Goal: Task Accomplishment & Management: Complete application form

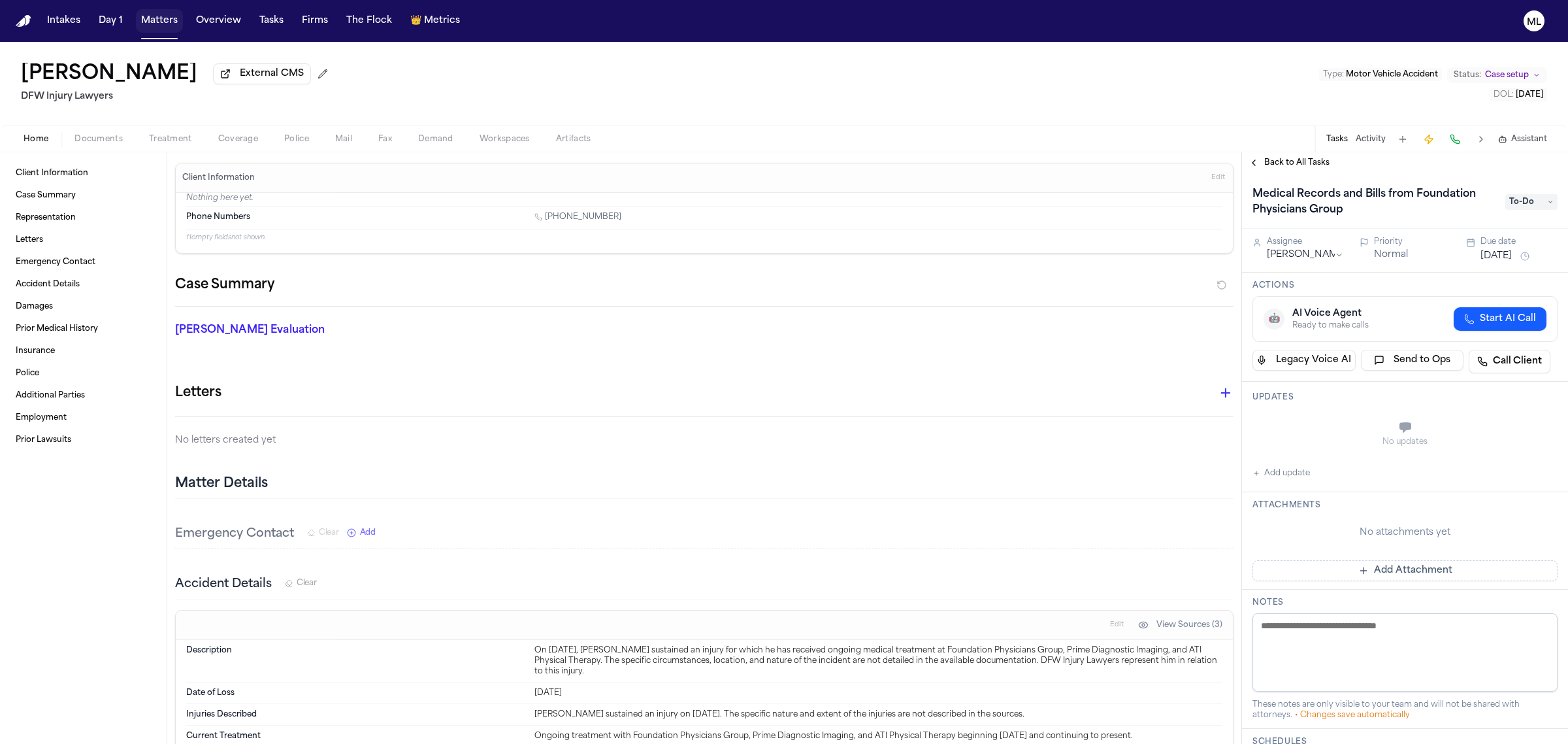
click at [157, 21] on button "Matters" at bounding box center [159, 21] width 47 height 23
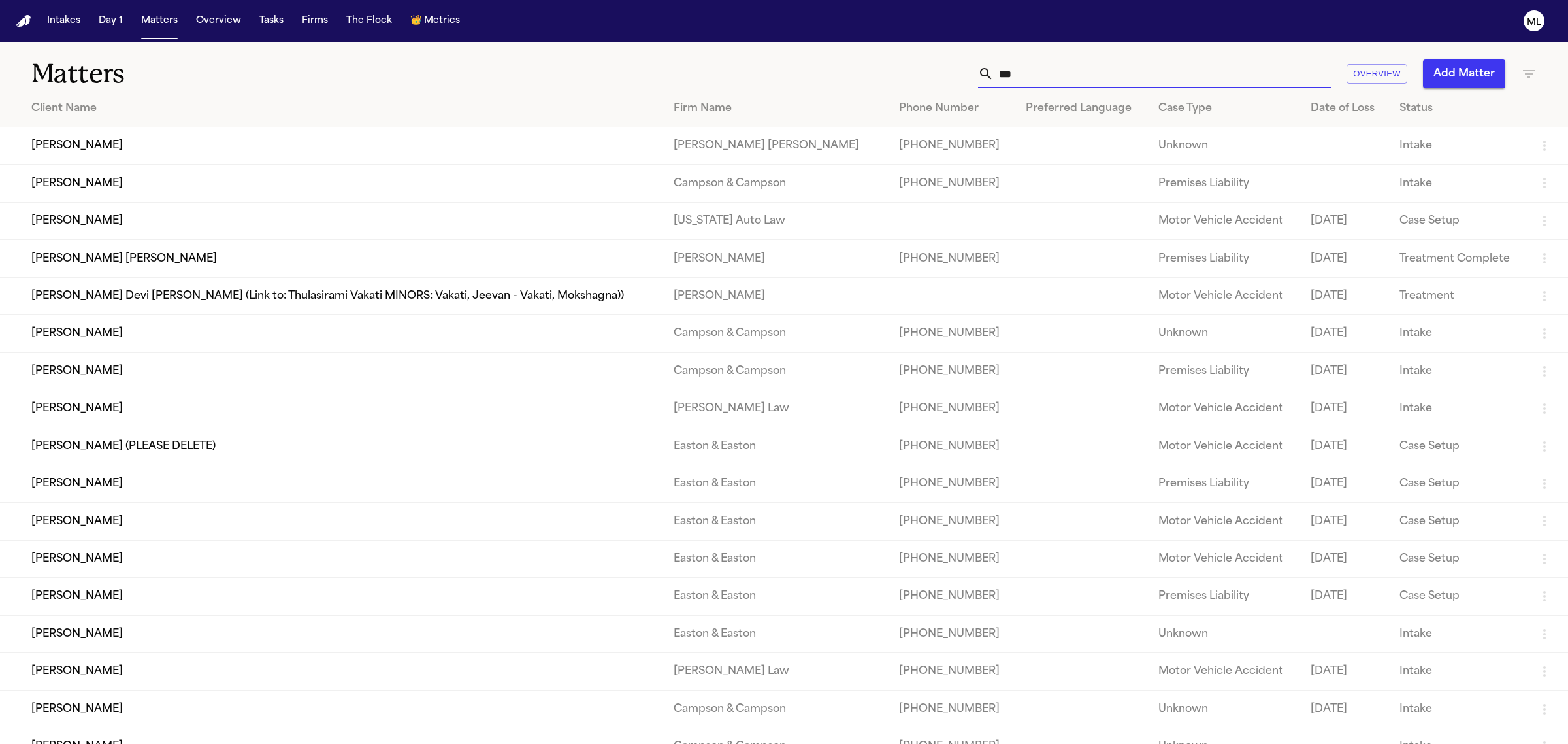
drag, startPoint x: 1037, startPoint y: 67, endPoint x: 932, endPoint y: 51, distance: 106.2
click at [909, 69] on div "*** Overview Add Matter" at bounding box center [1010, 73] width 1054 height 29
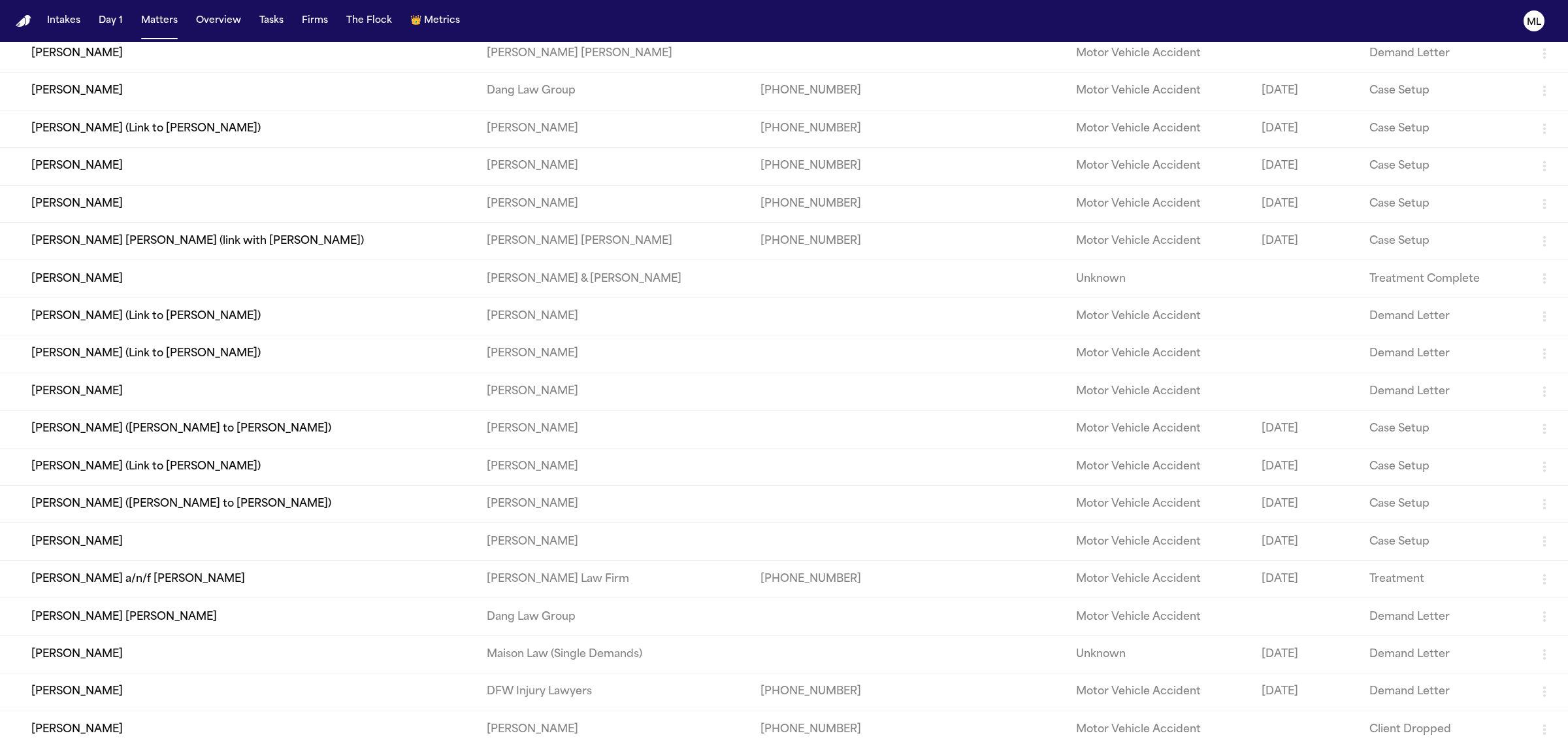
scroll to position [246, 0]
type input "*****"
click at [233, 693] on td "[PERSON_NAME]" at bounding box center [238, 688] width 476 height 37
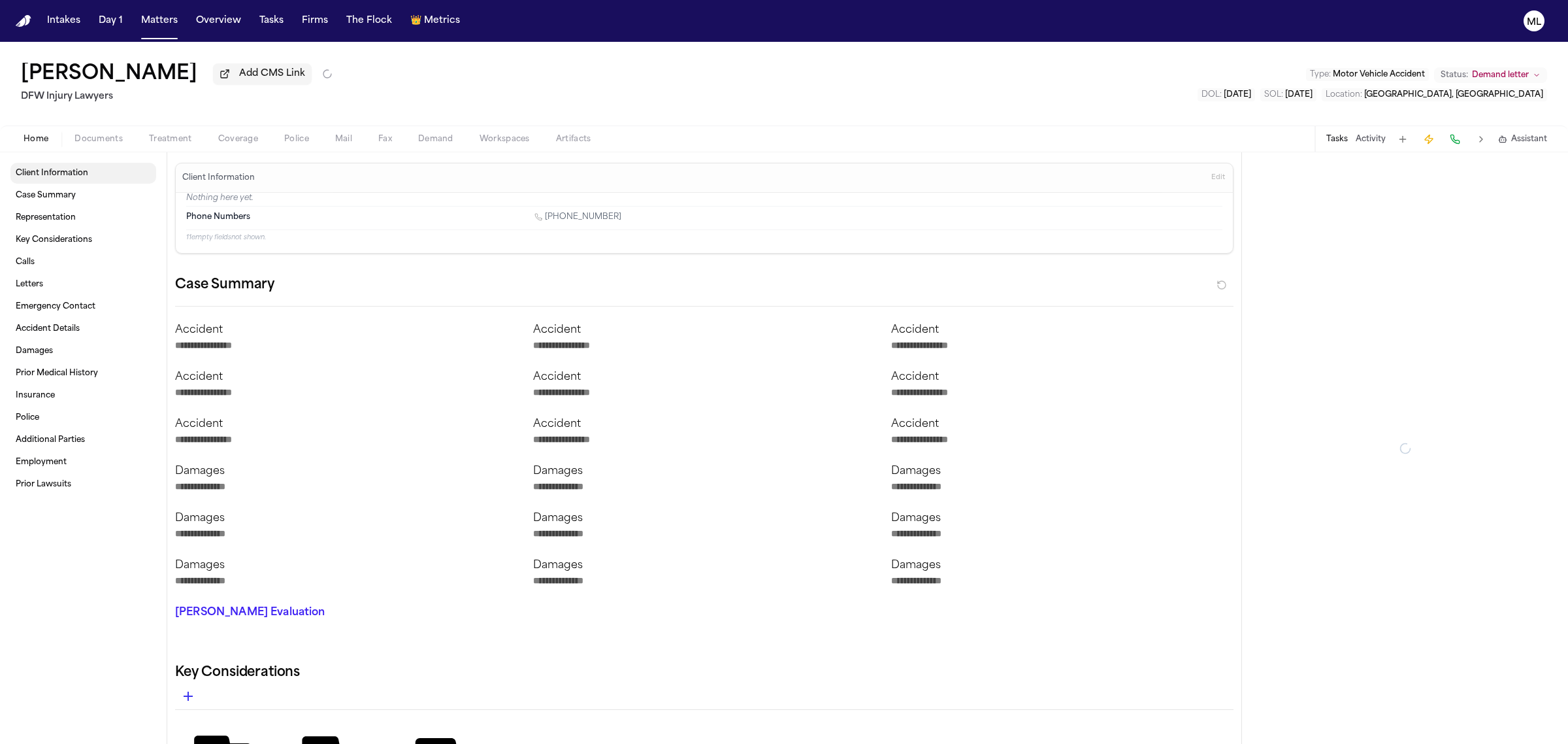
type textarea "*"
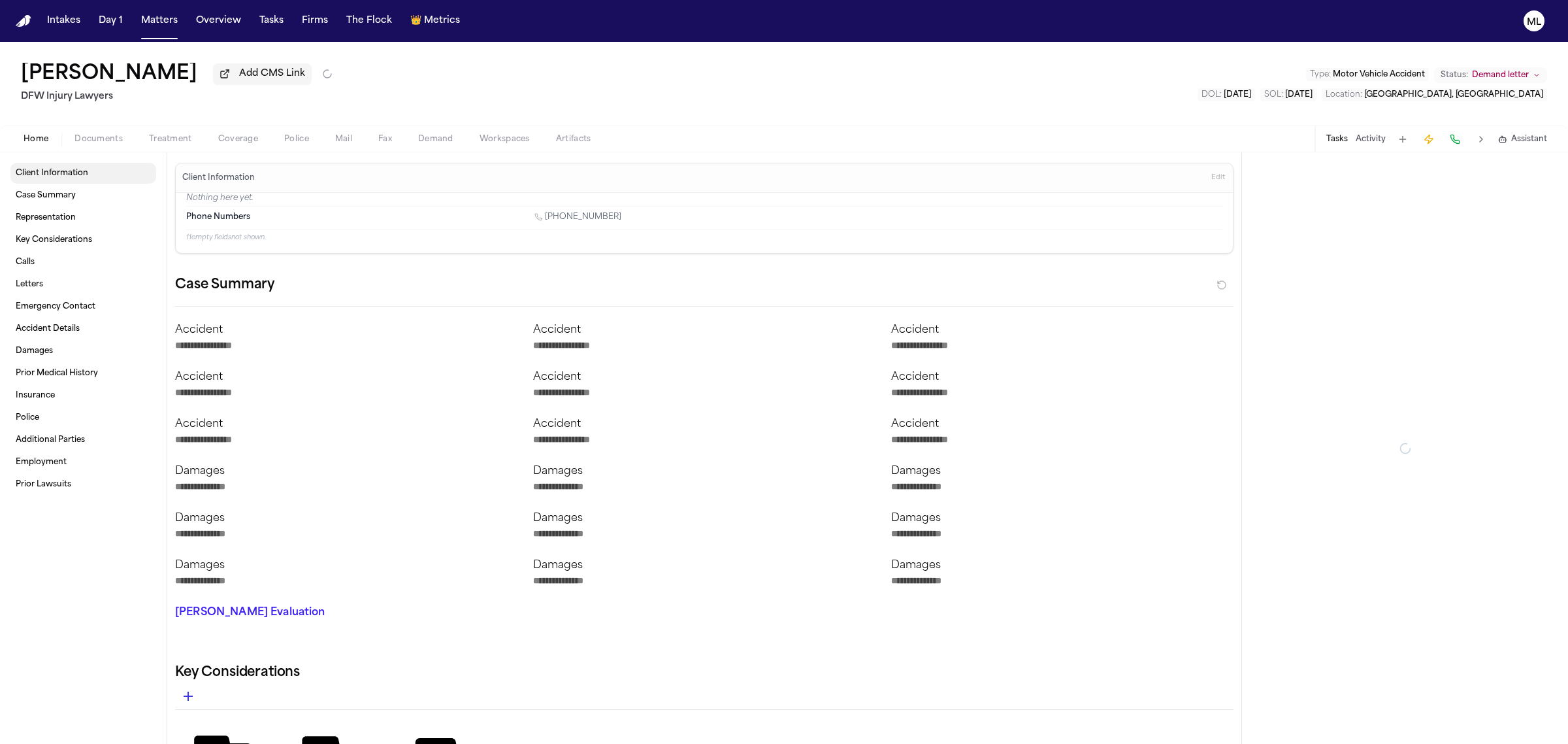
type textarea "*"
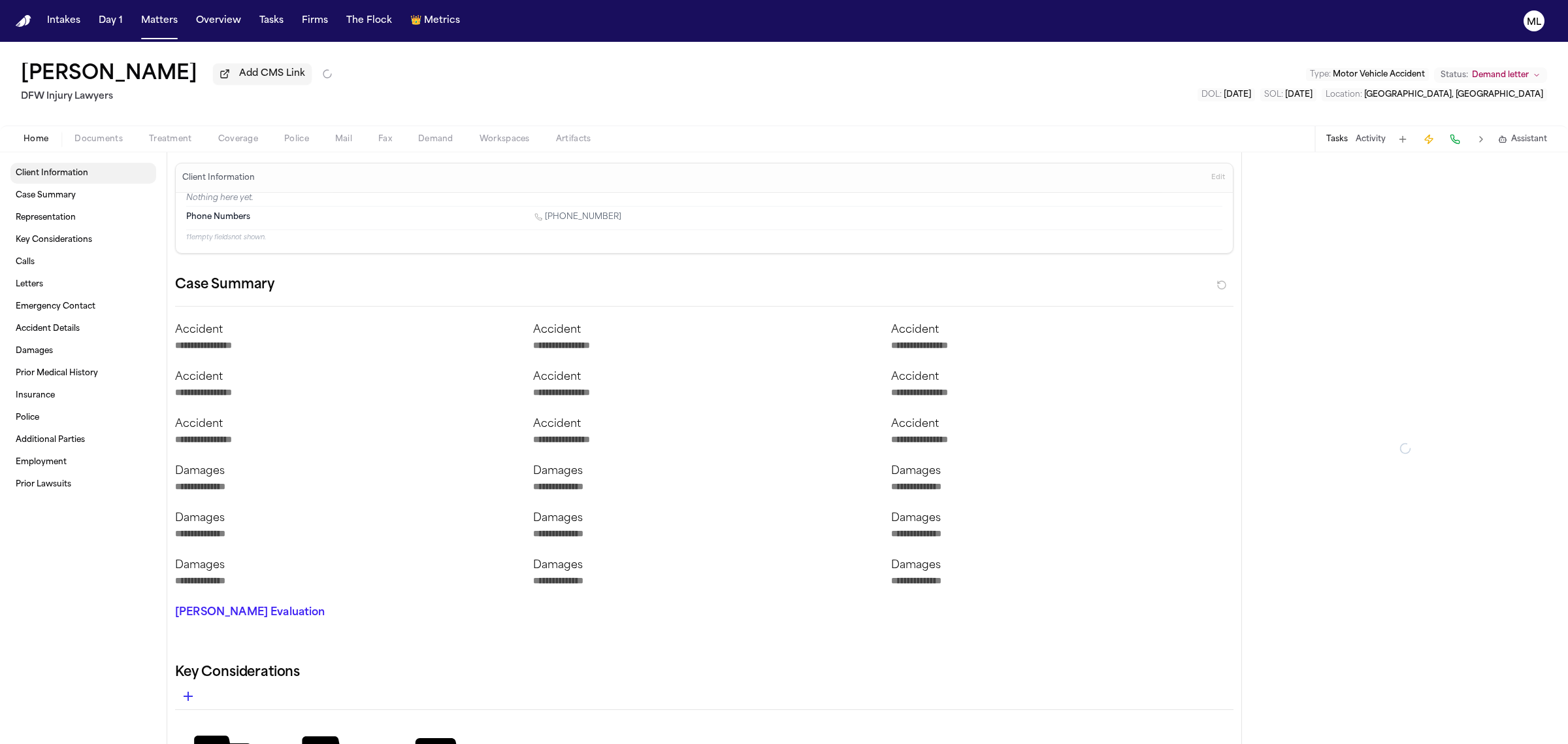
type textarea "*"
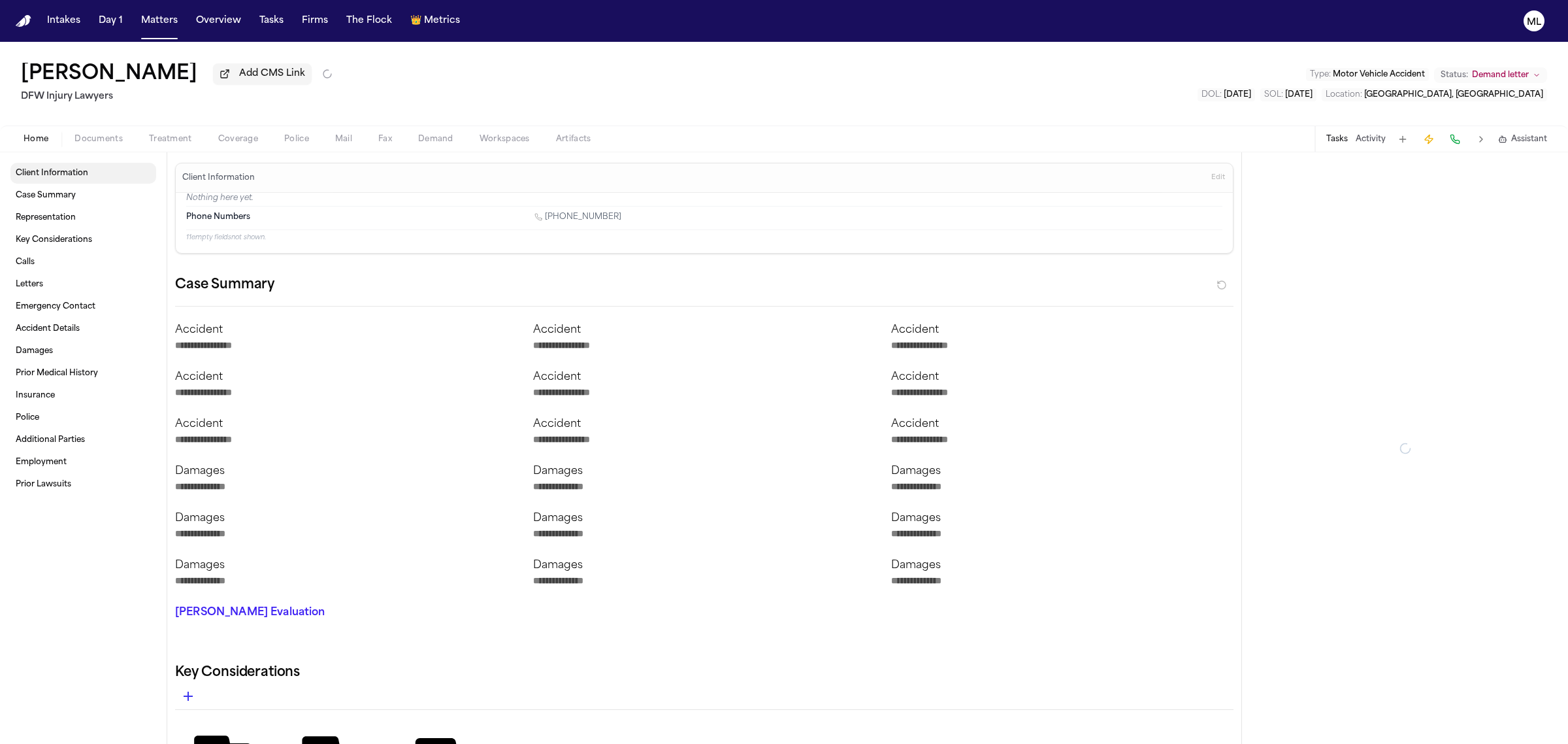
type textarea "*"
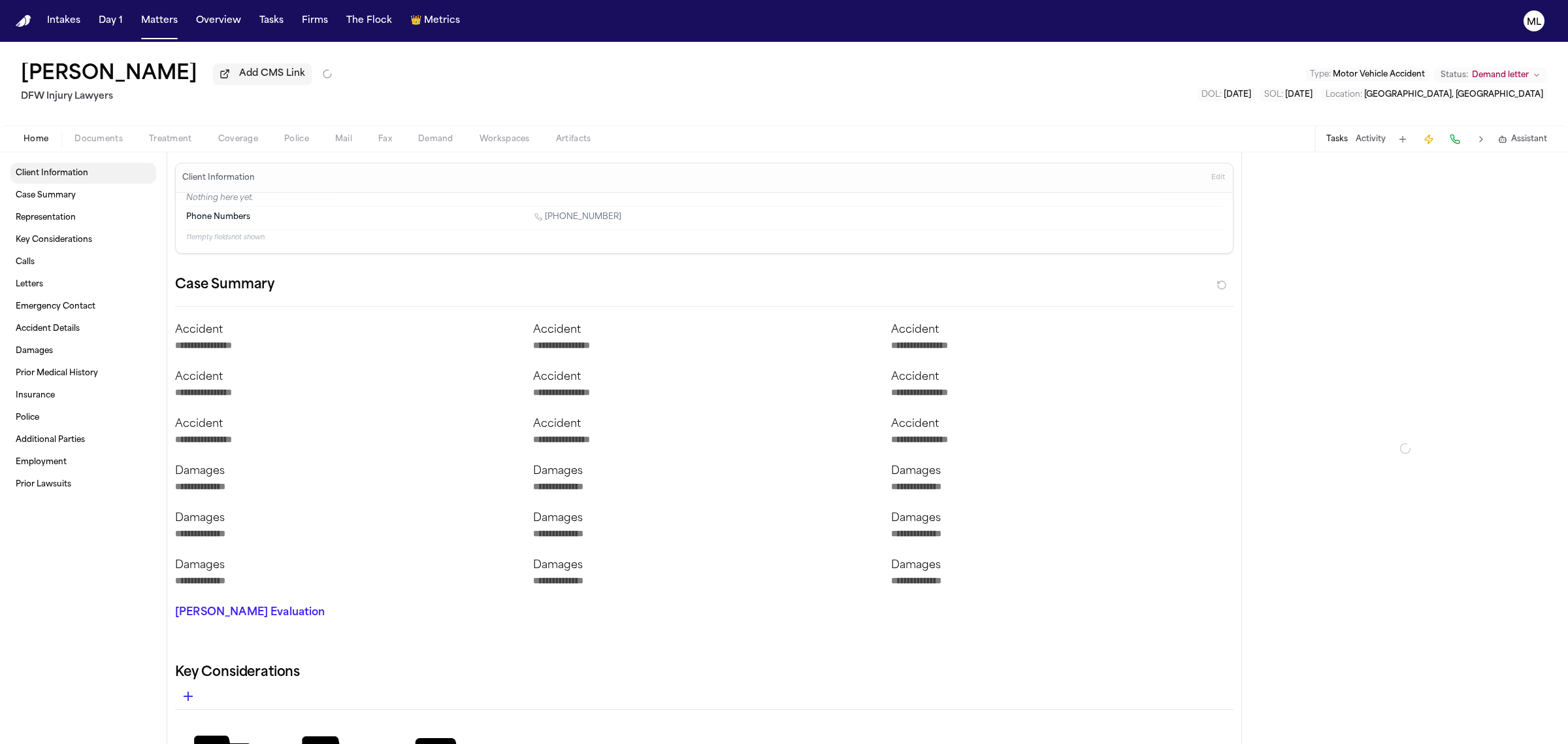
type textarea "*"
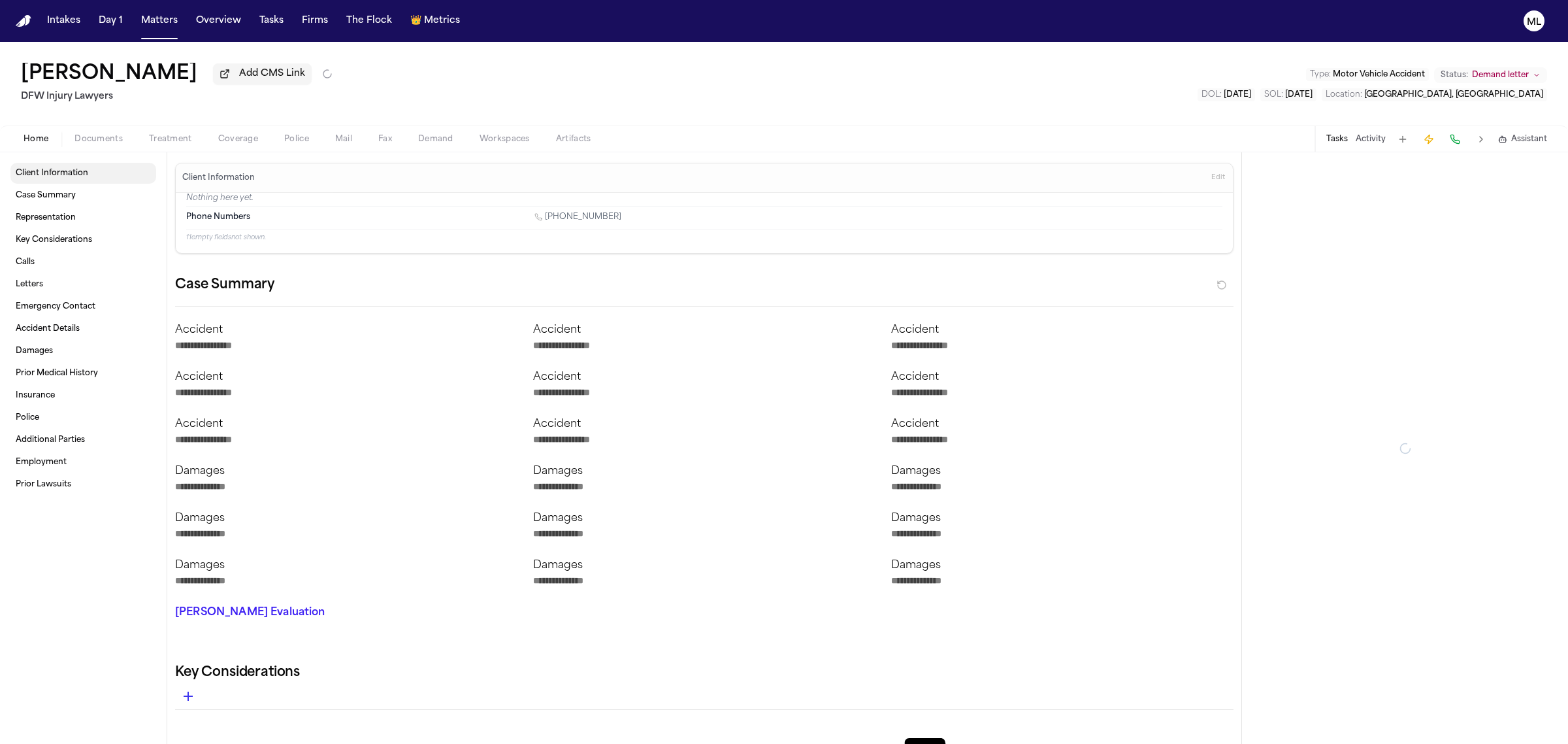
type textarea "*"
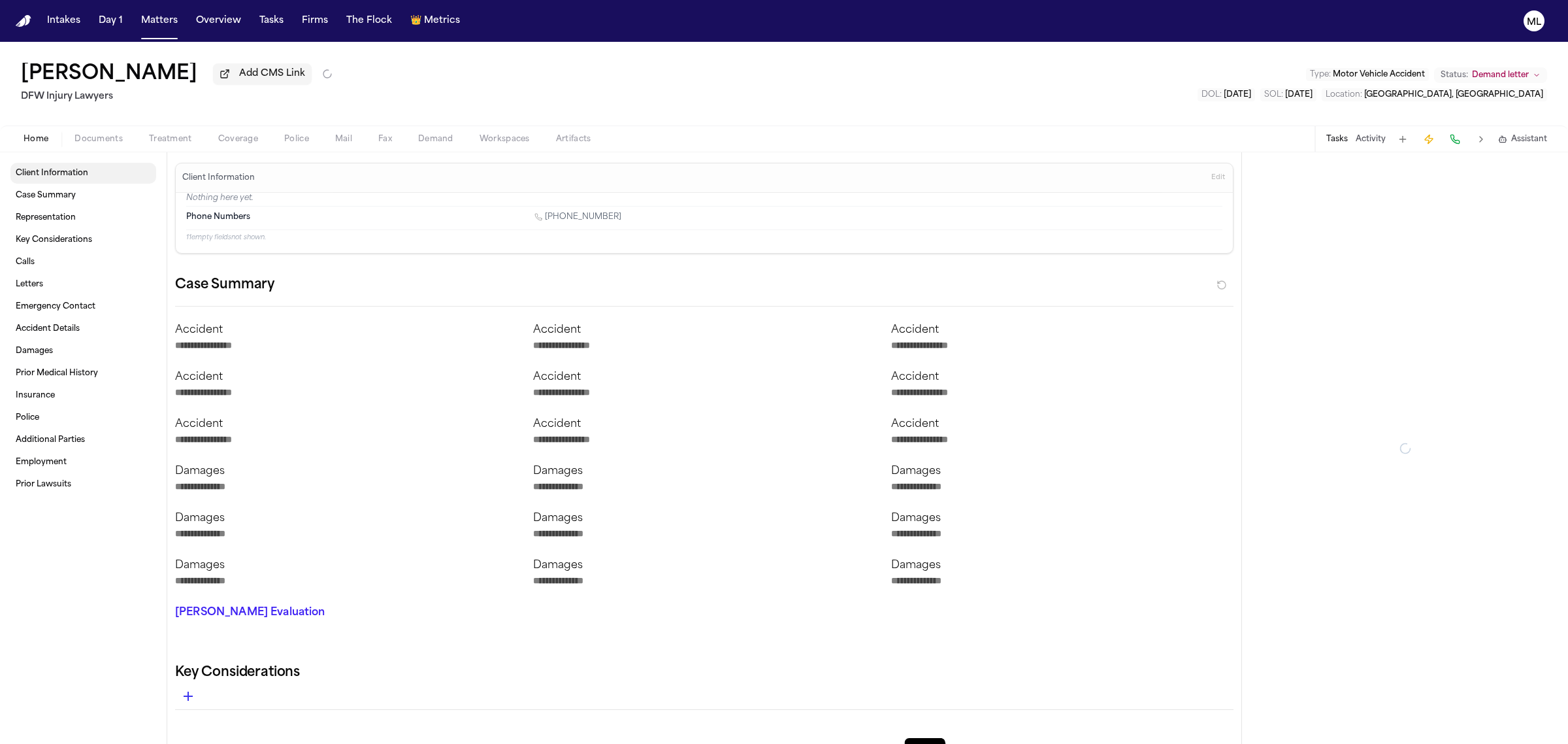
type textarea "*"
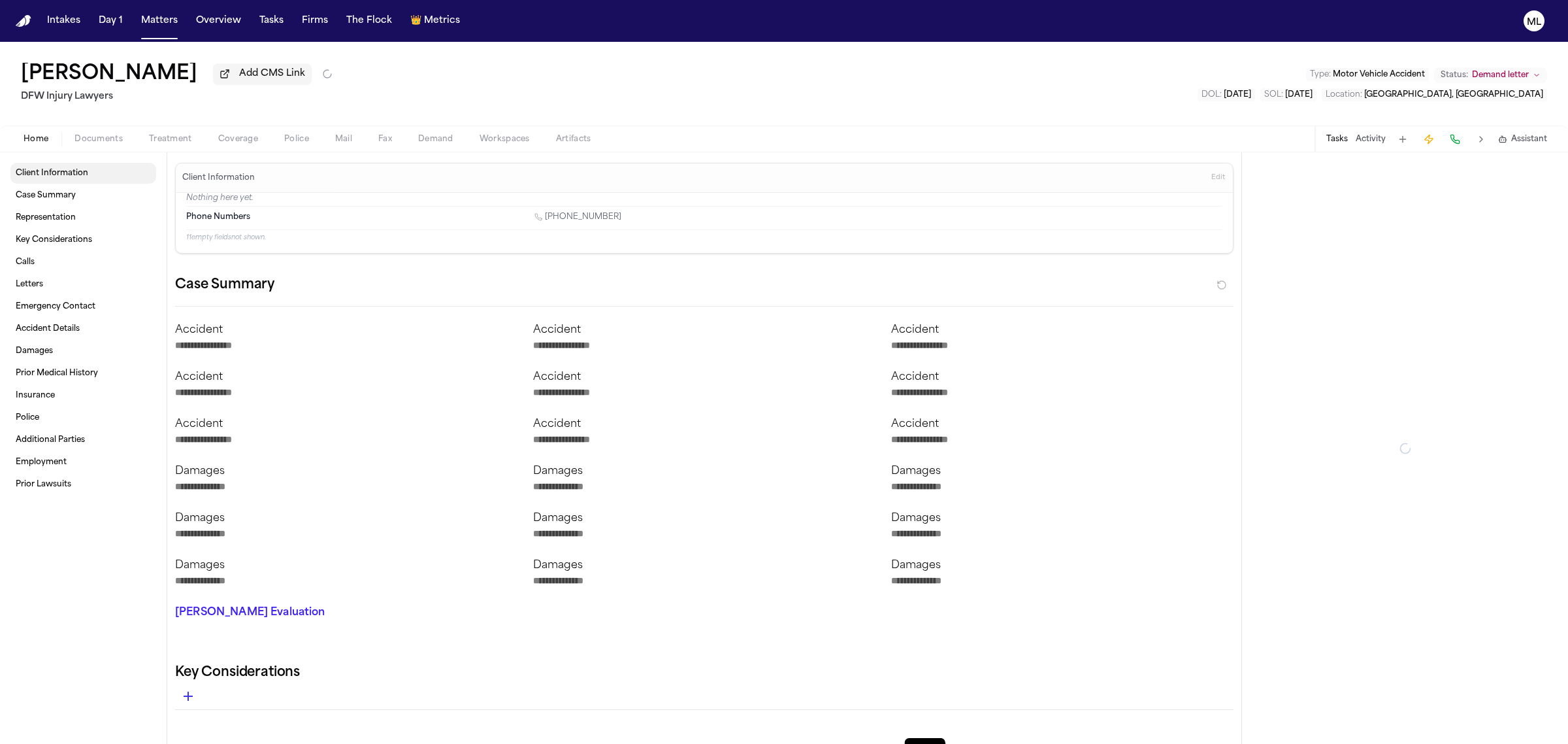
type textarea "*"
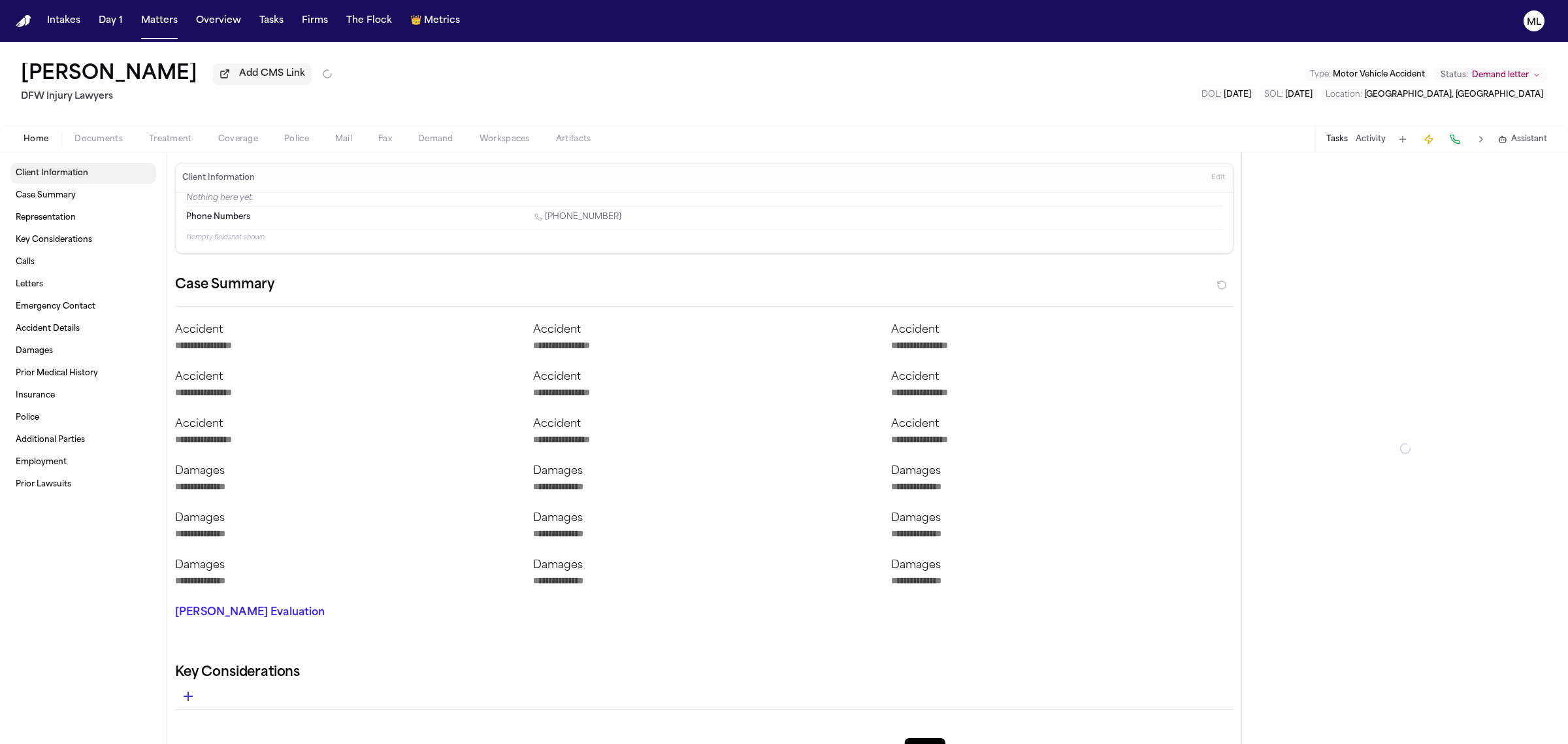
type textarea "*"
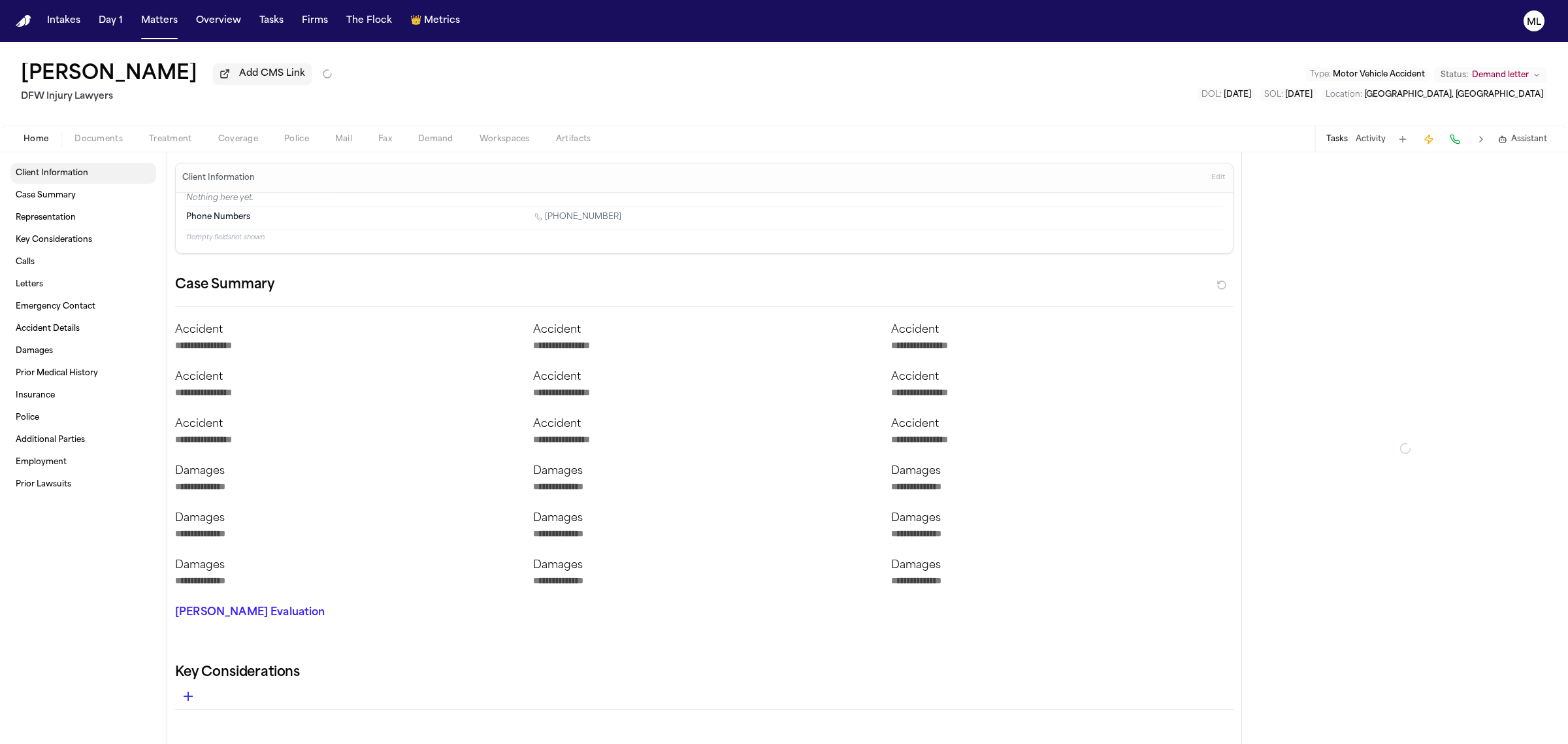
type textarea "*"
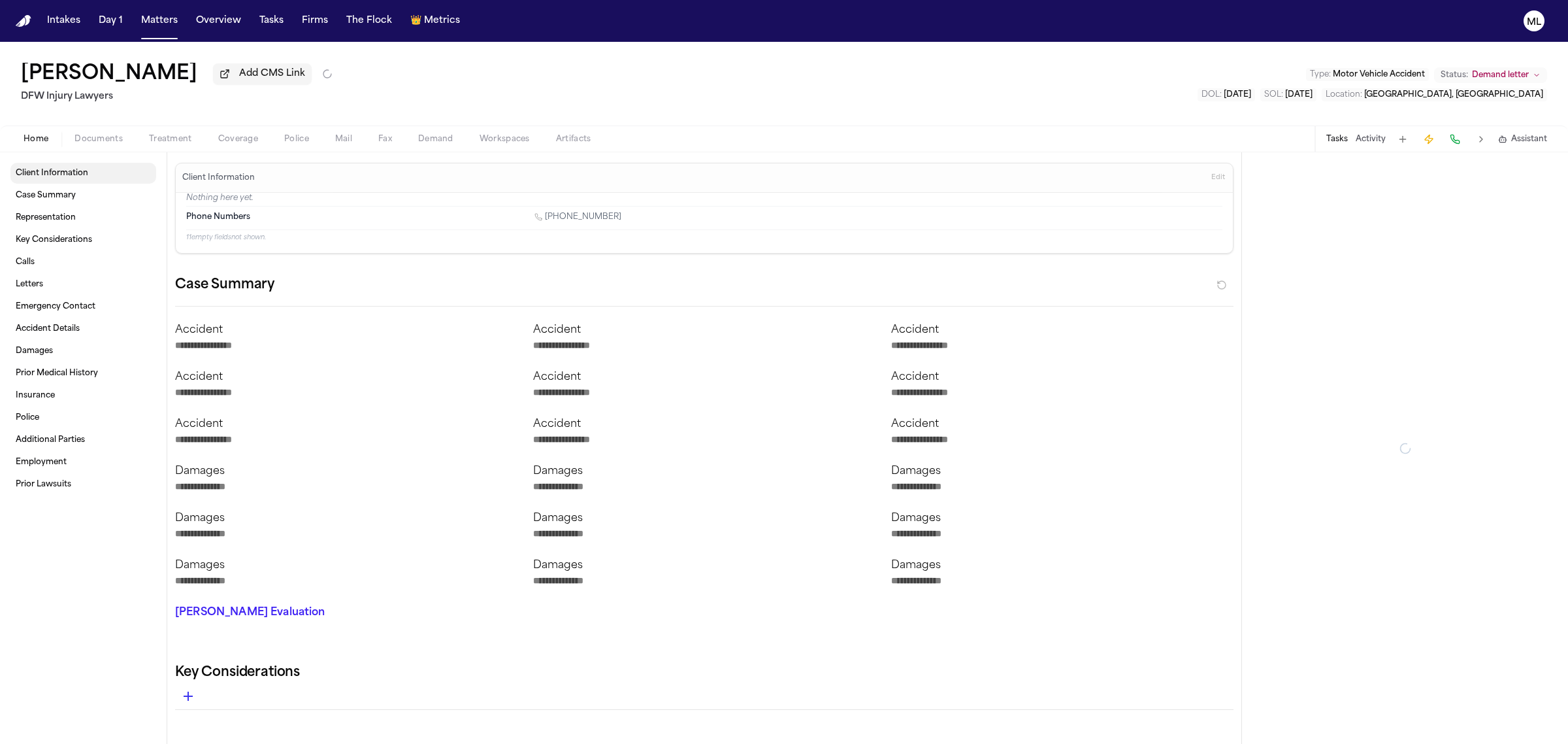
type textarea "*"
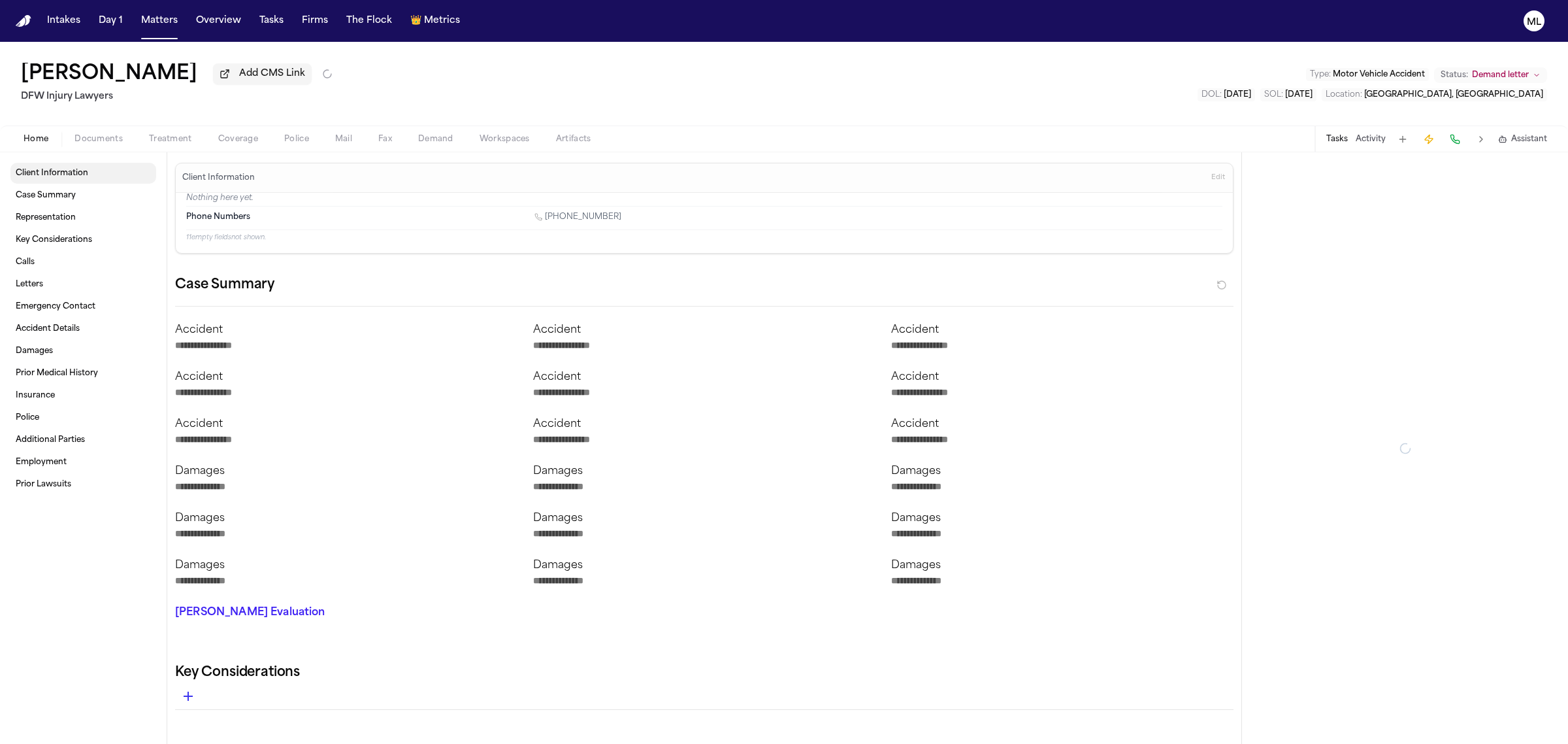
type textarea "*"
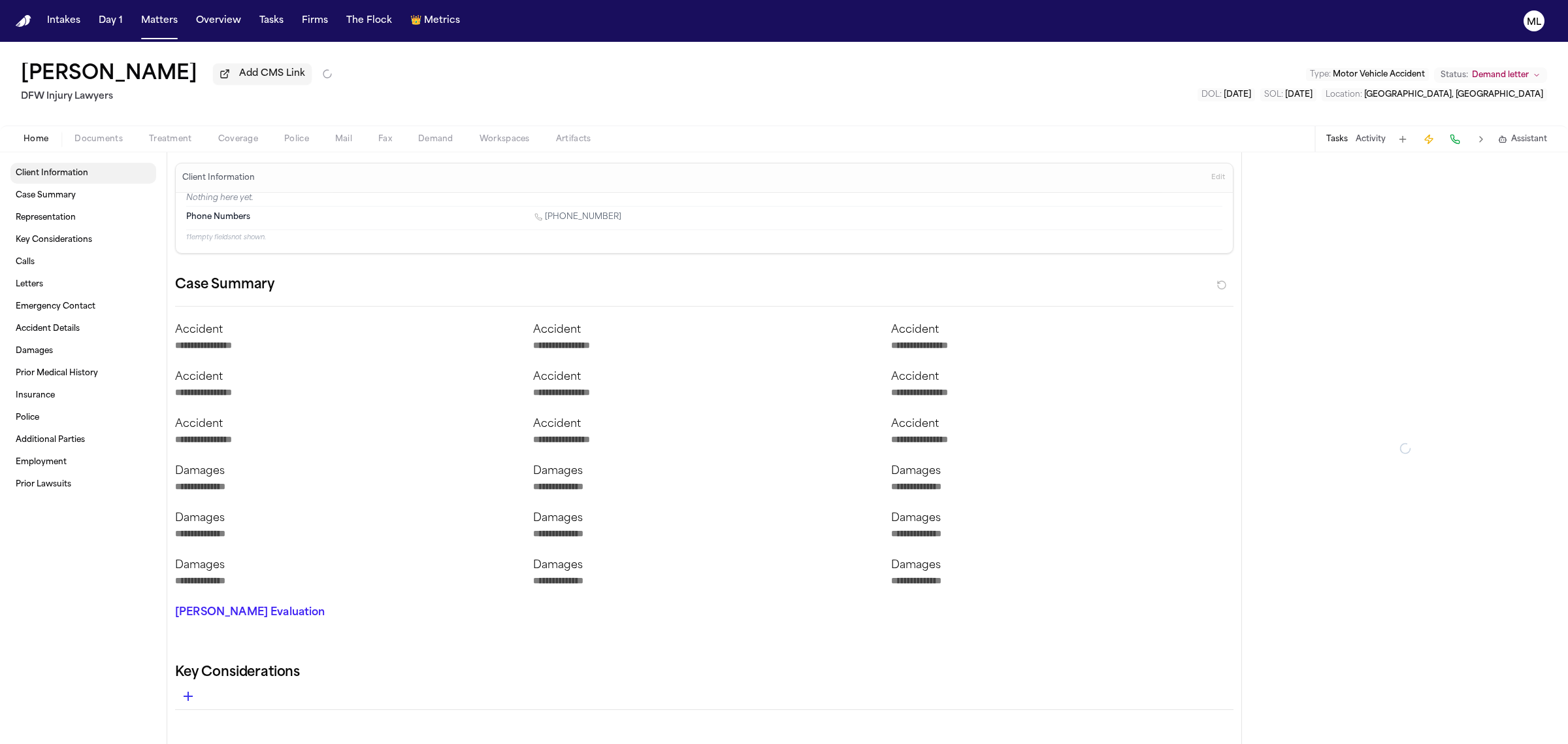
type textarea "*"
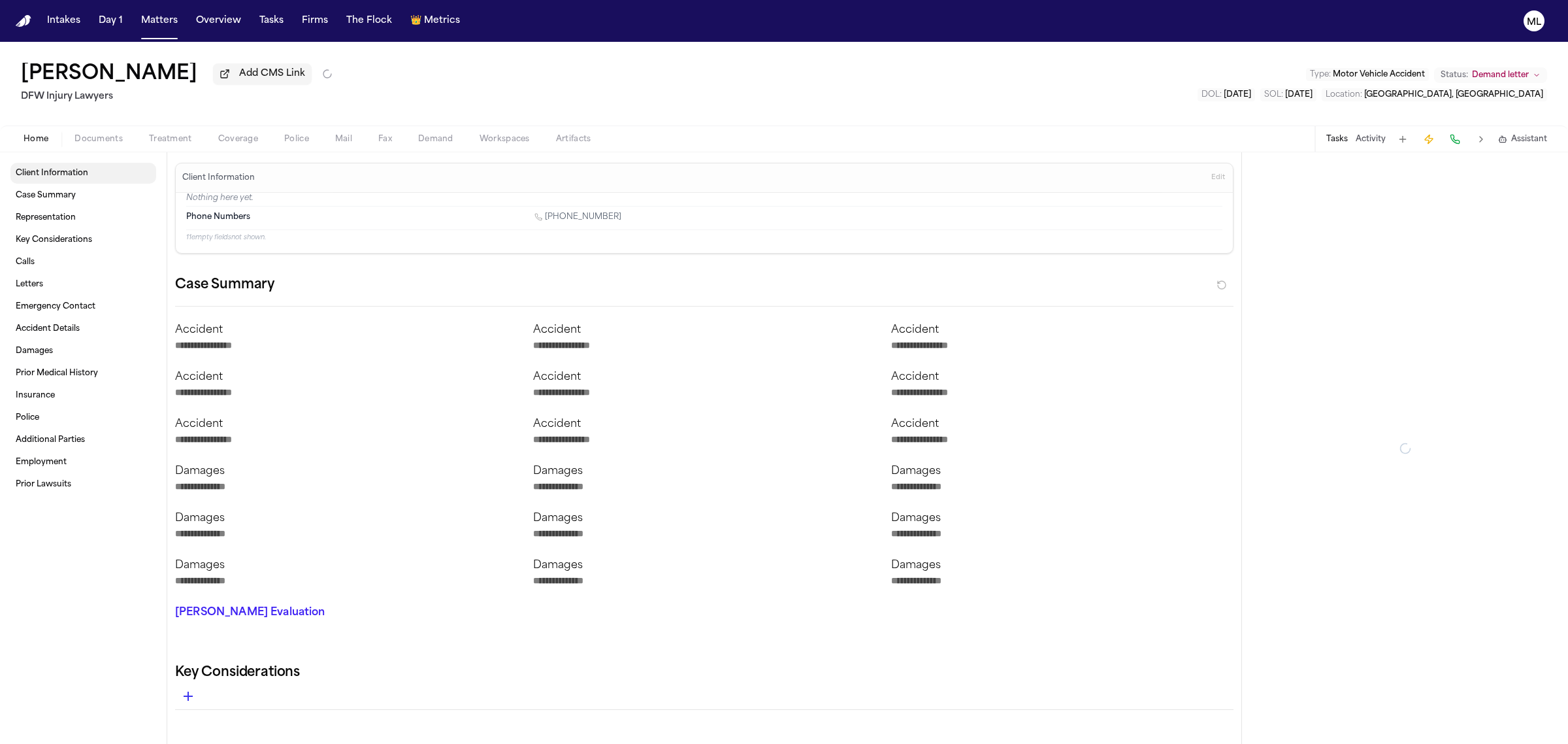
type textarea "*"
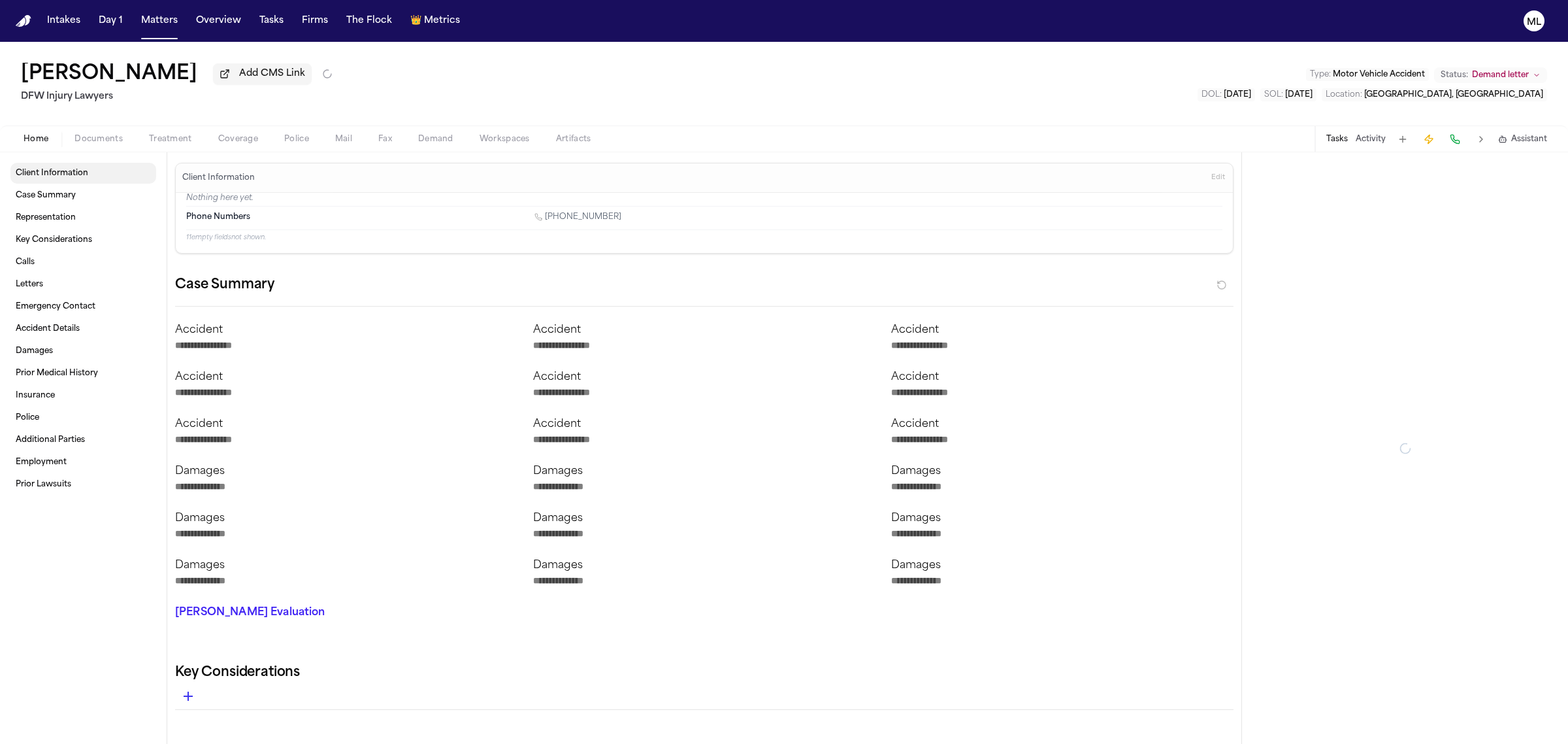
type textarea "*"
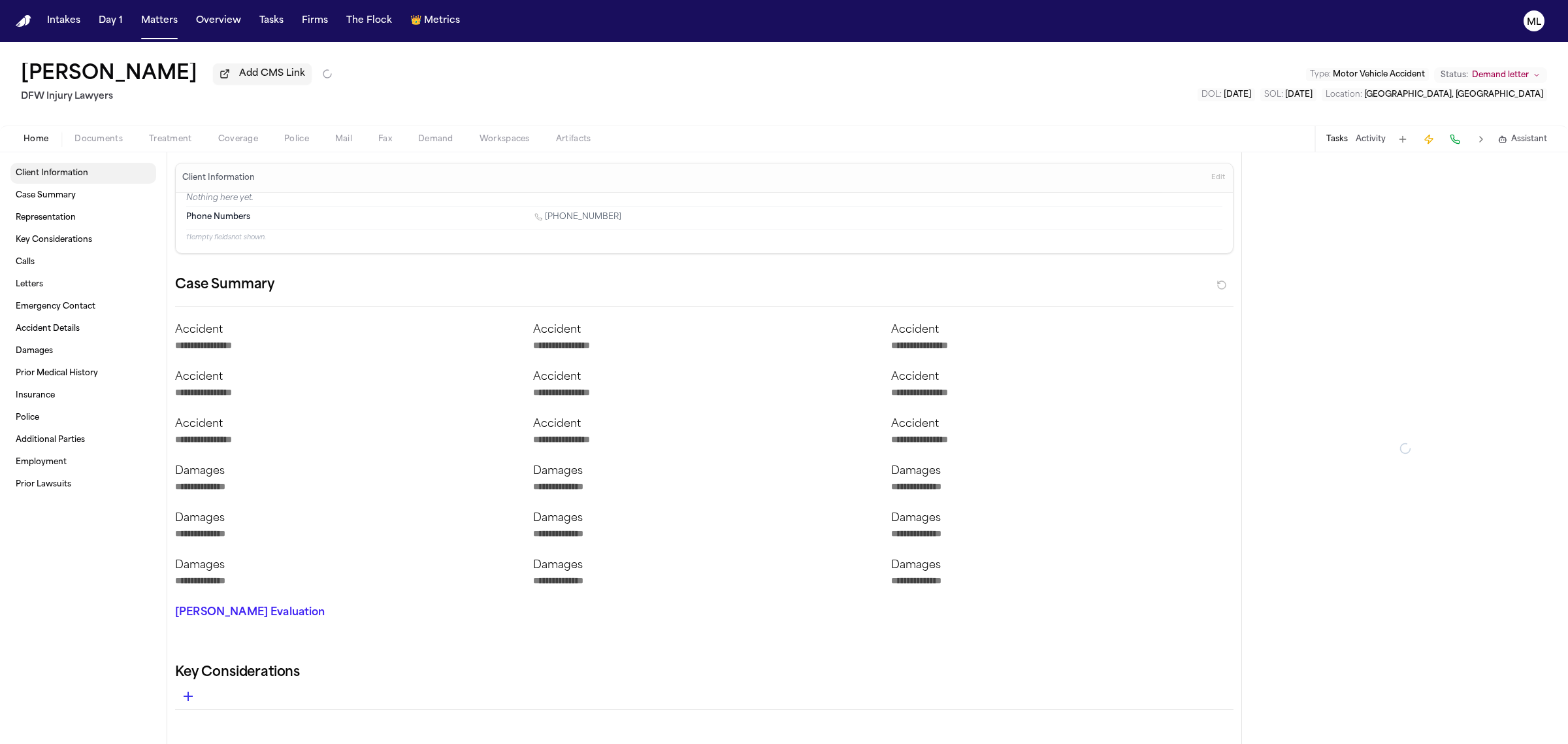
type textarea "*"
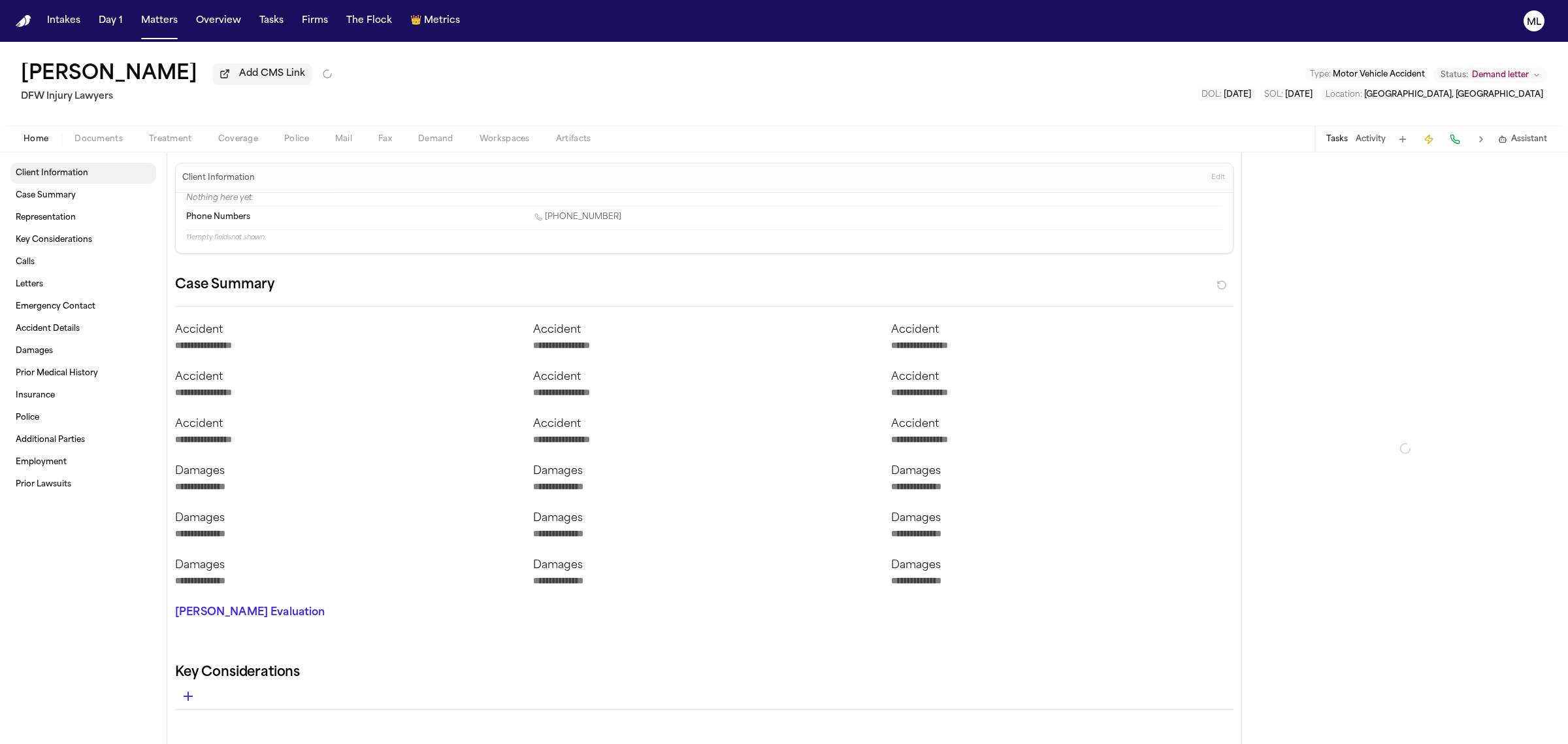
type textarea "*"
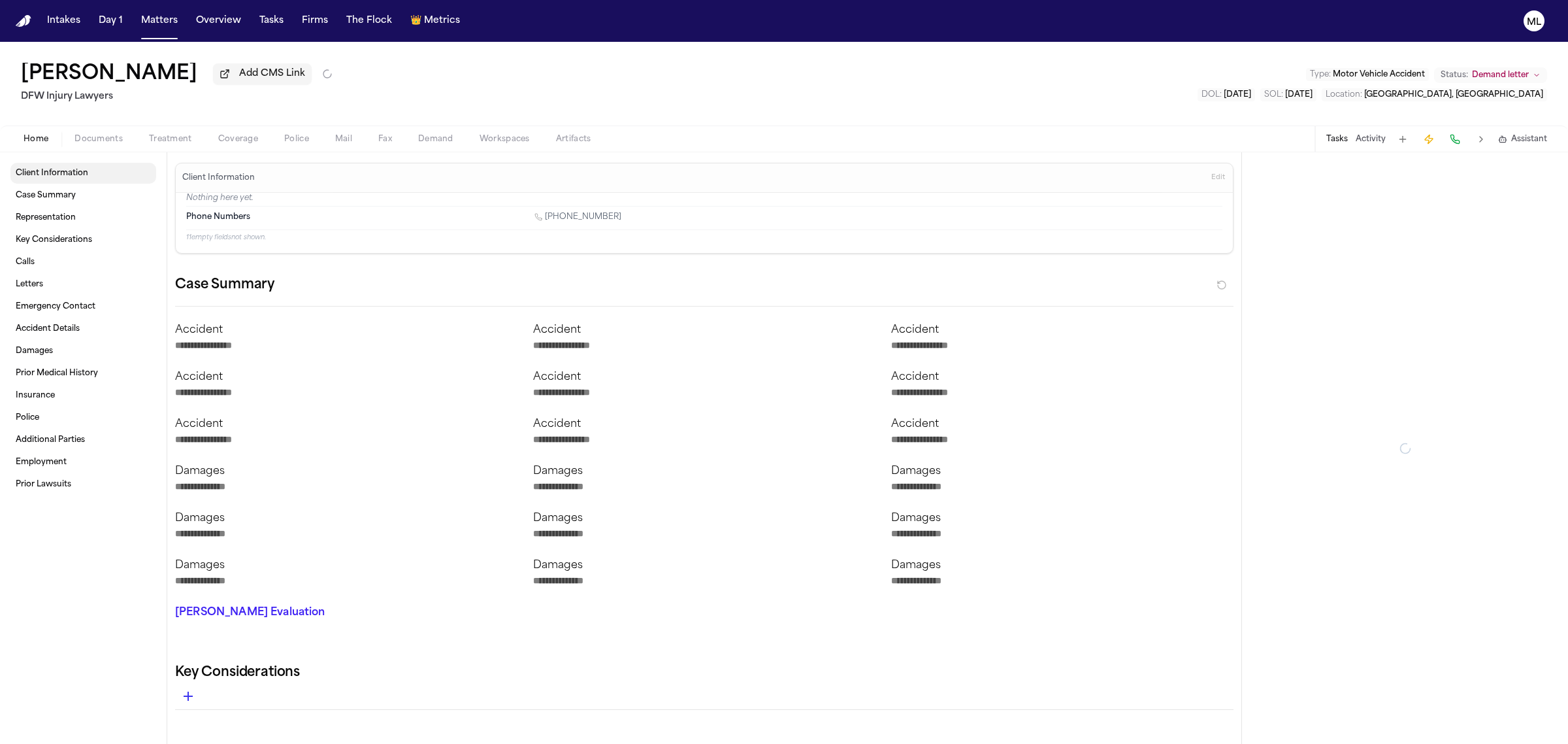
type textarea "*"
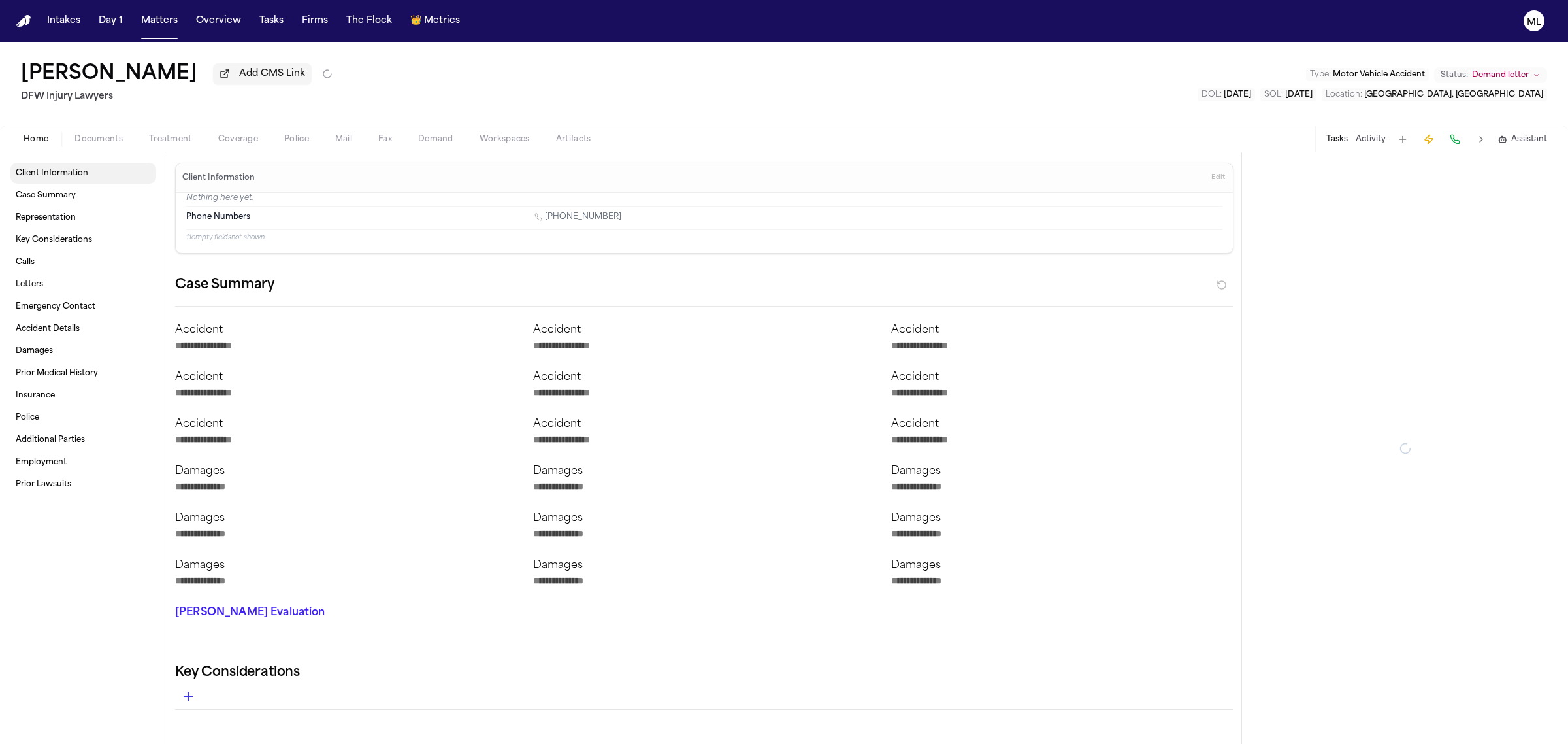
type textarea "*"
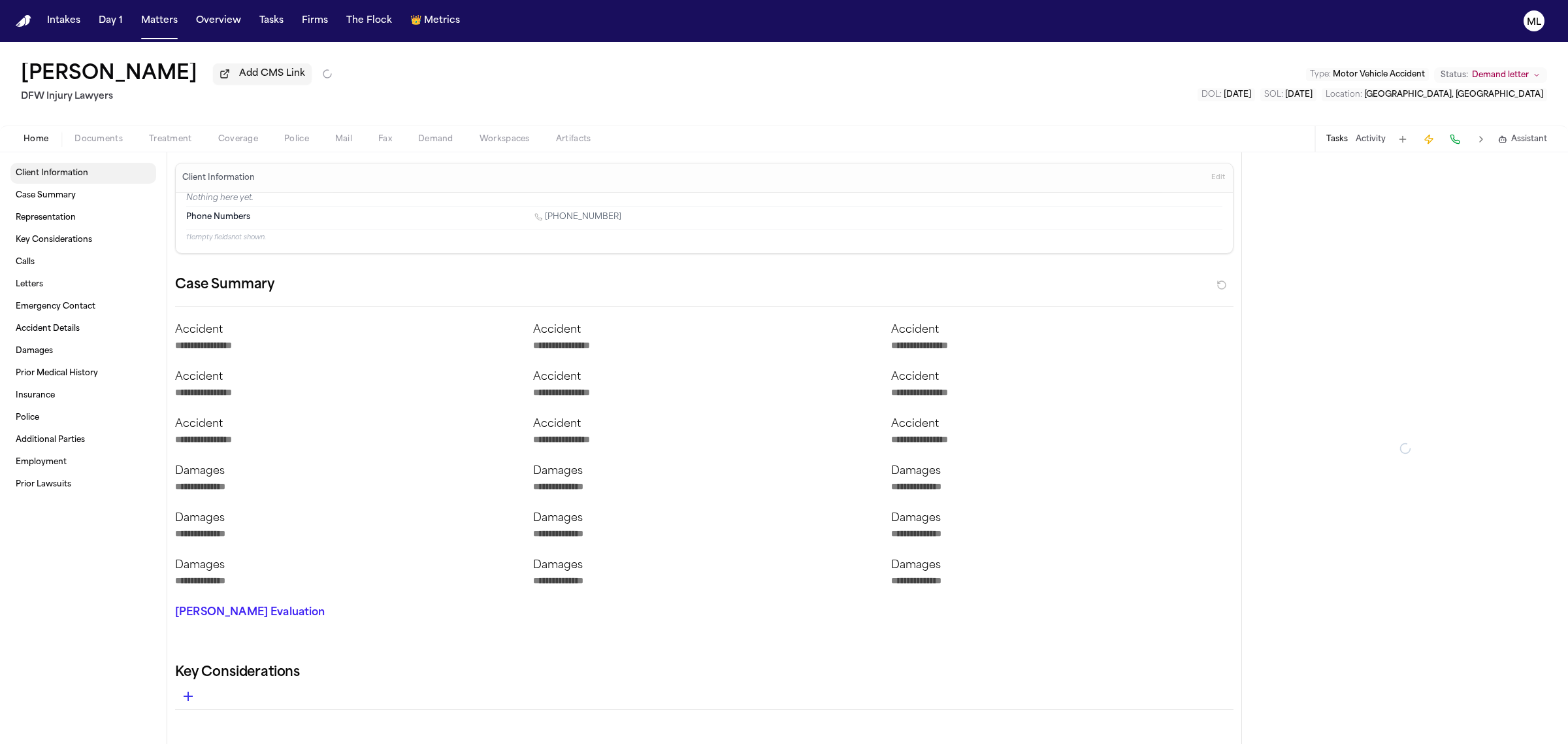
type textarea "*"
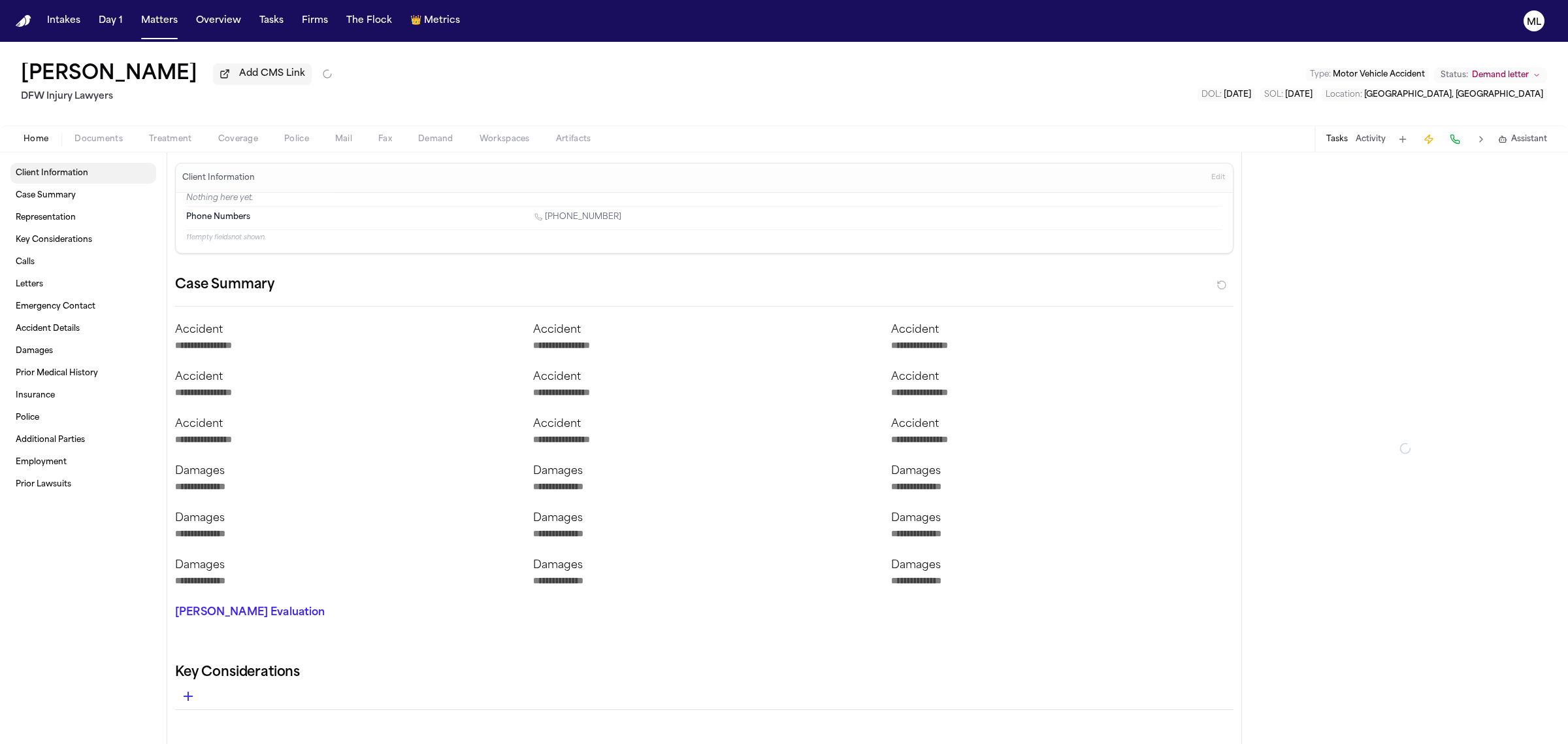
type textarea "*"
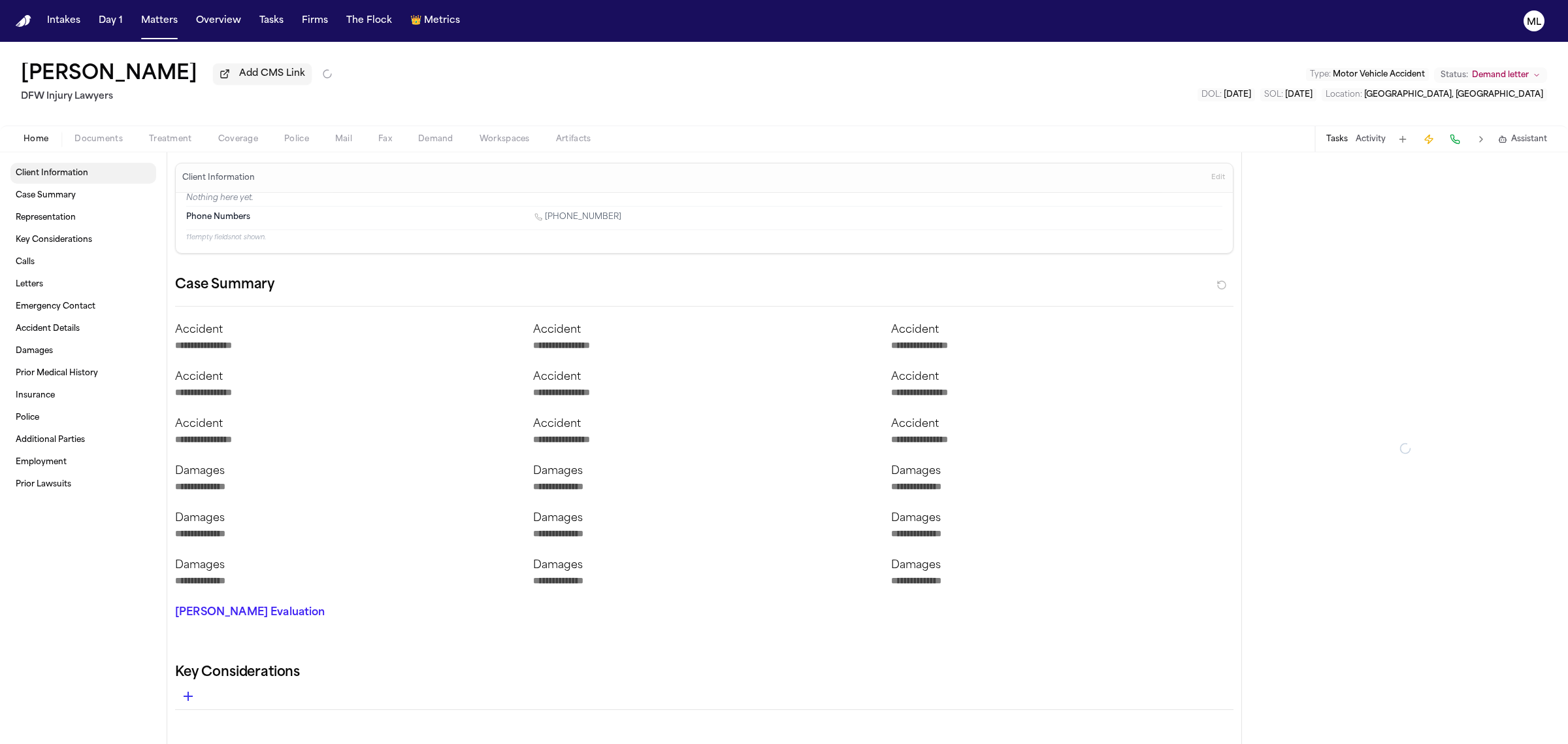
type textarea "*"
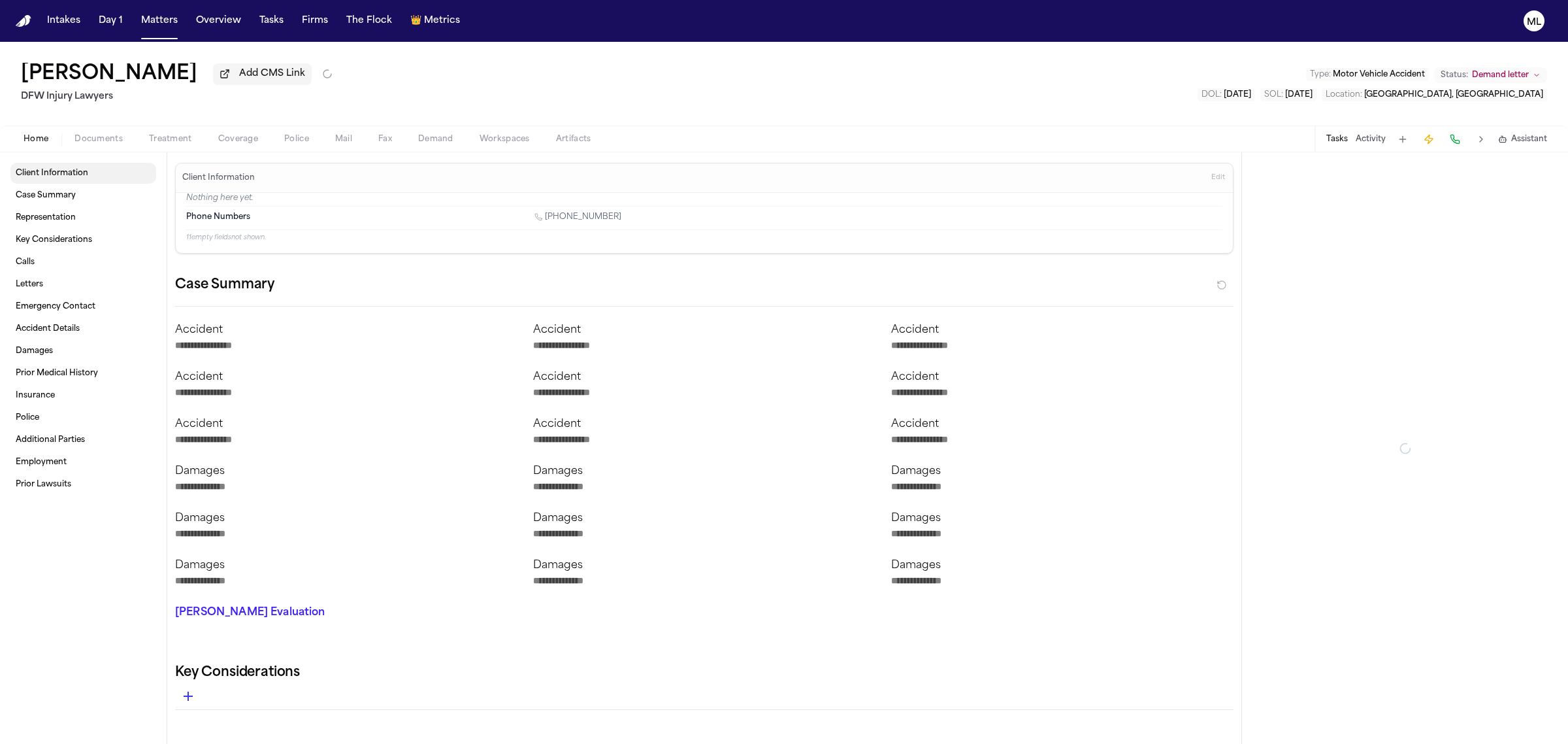
type textarea "*"
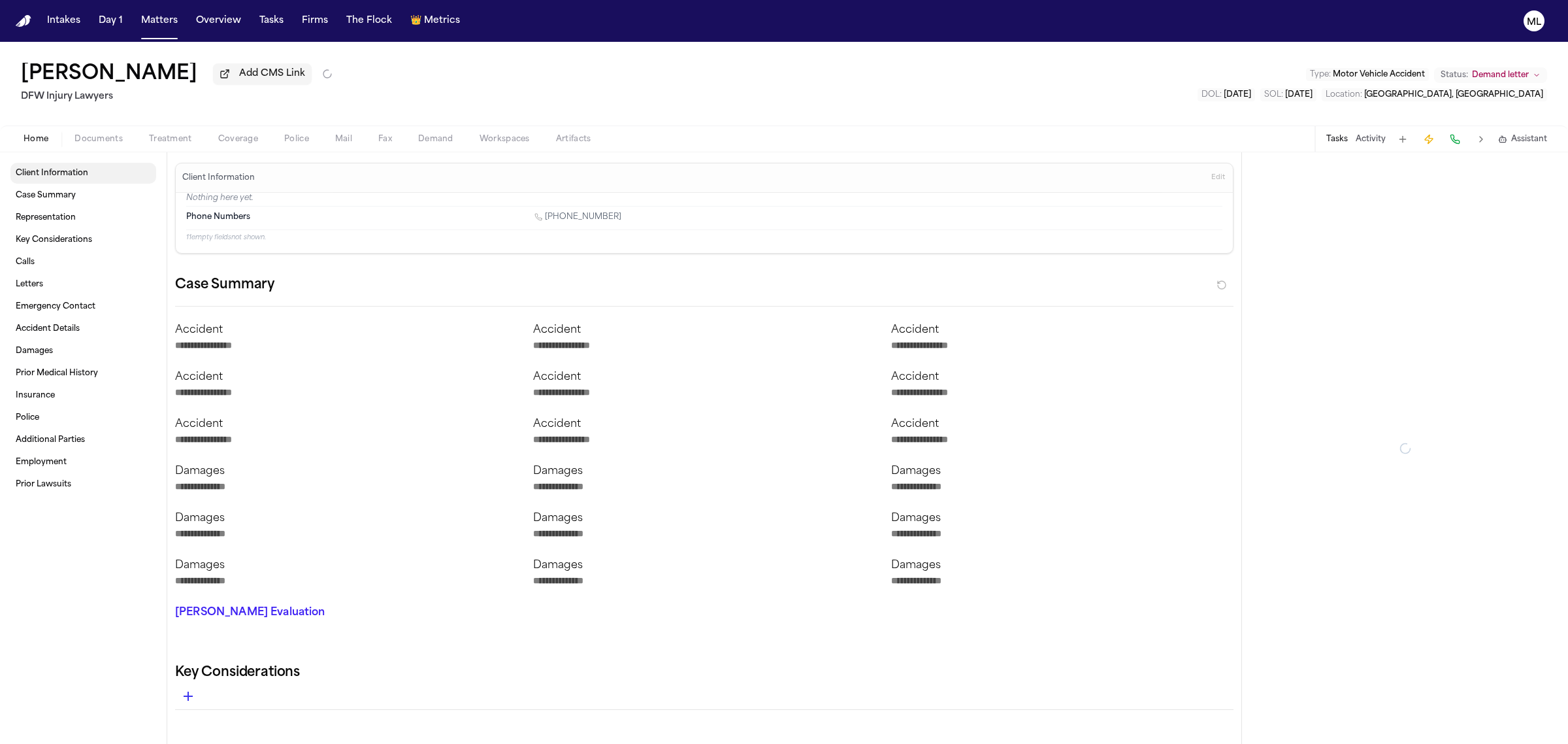
type textarea "*"
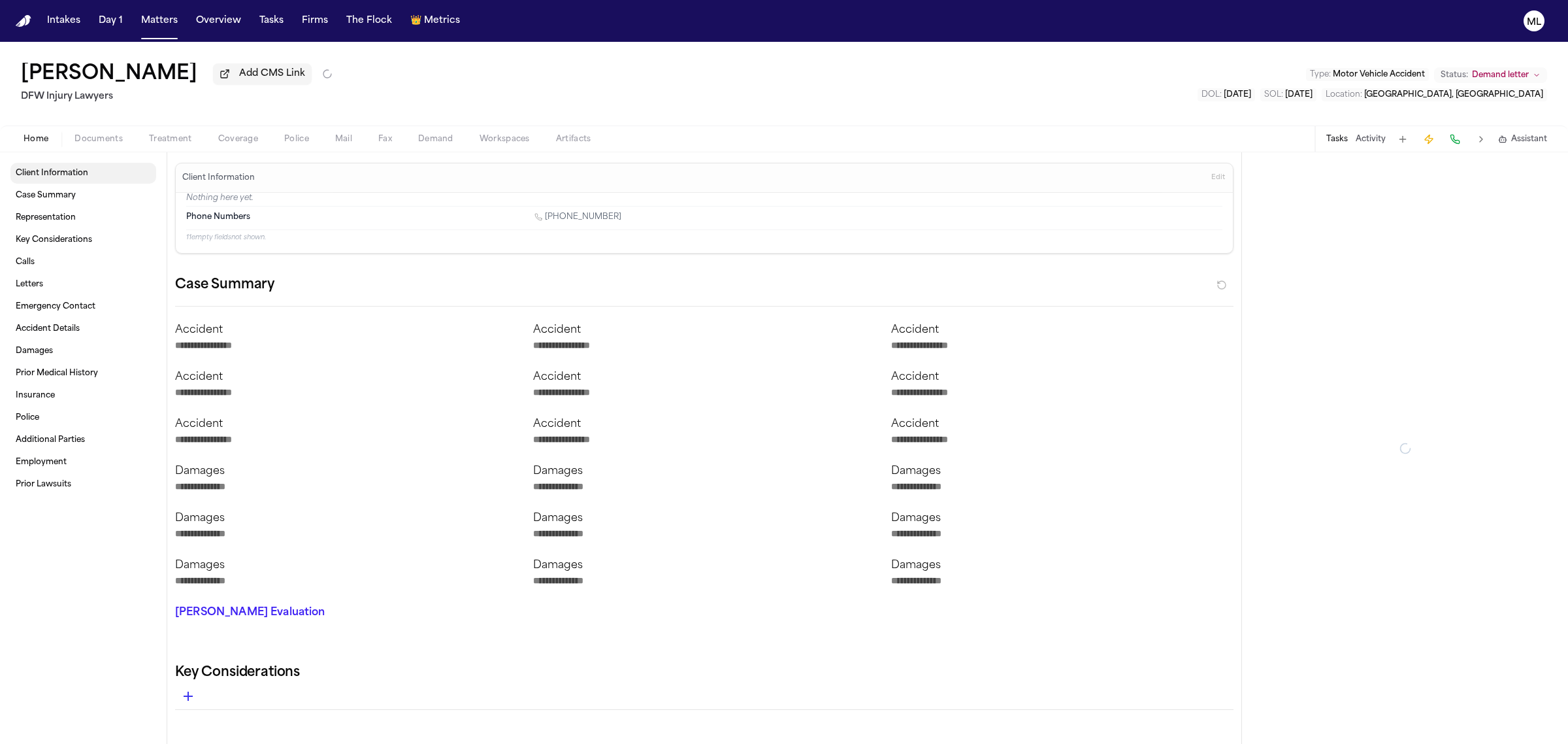
type textarea "*"
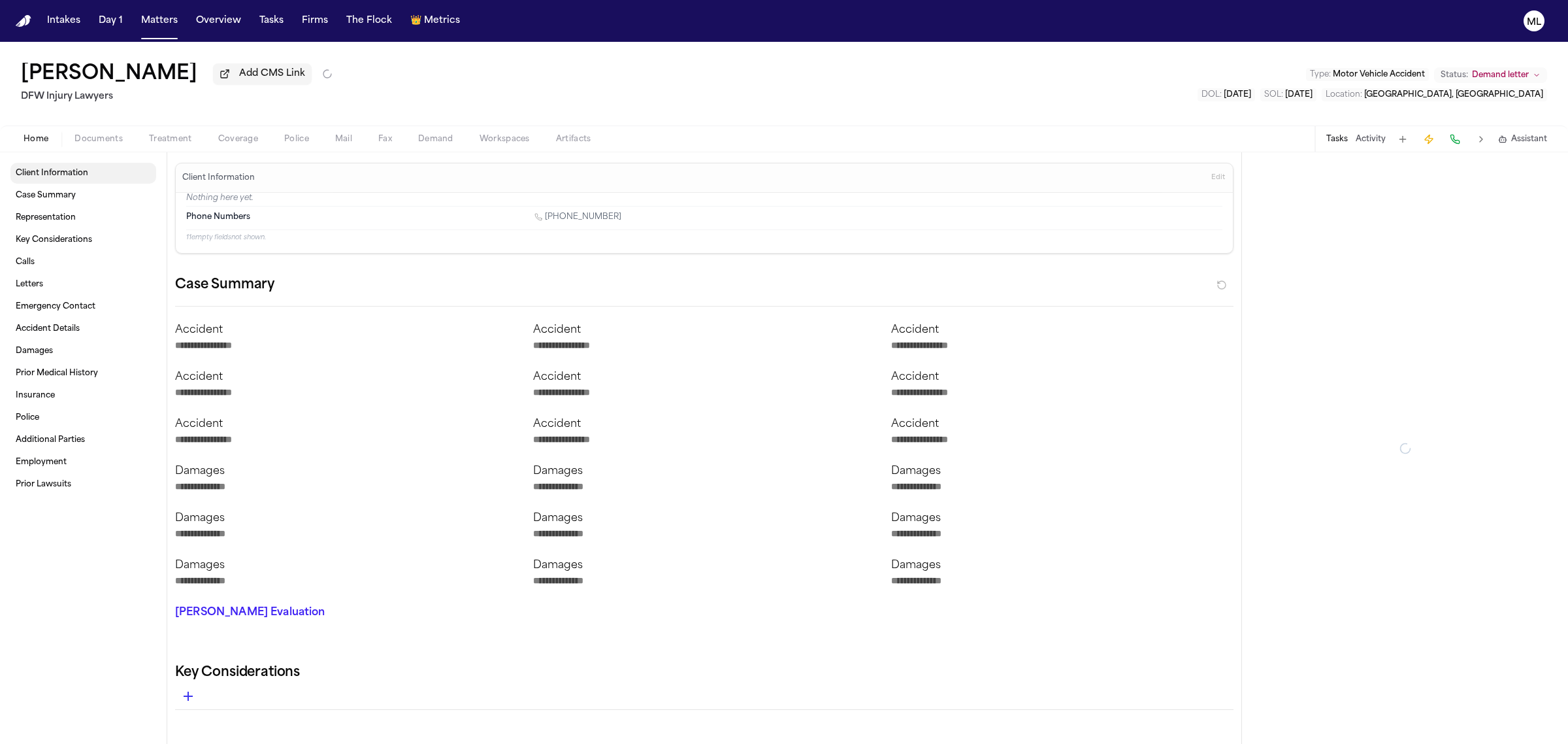
type textarea "*"
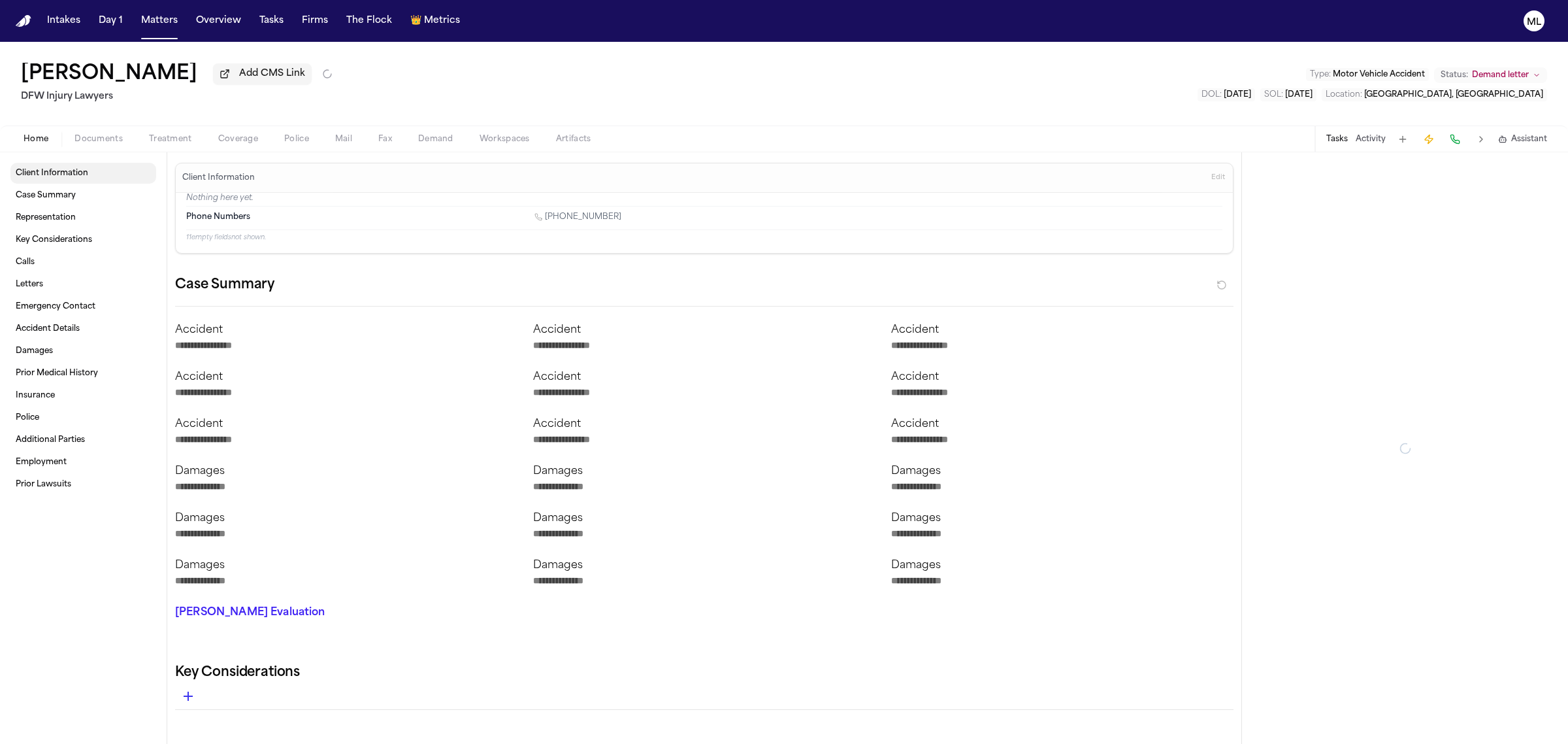
type textarea "*"
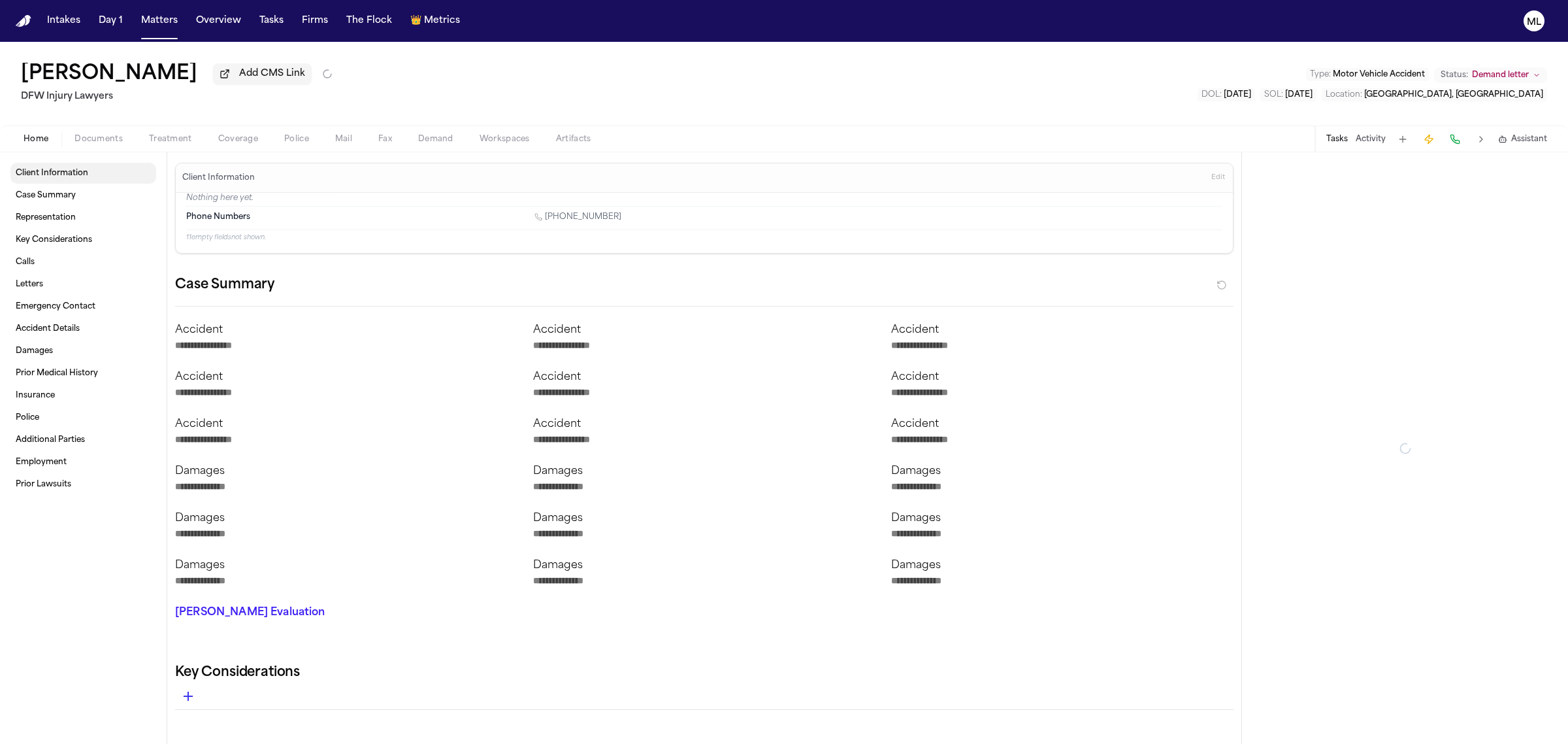
type textarea "*"
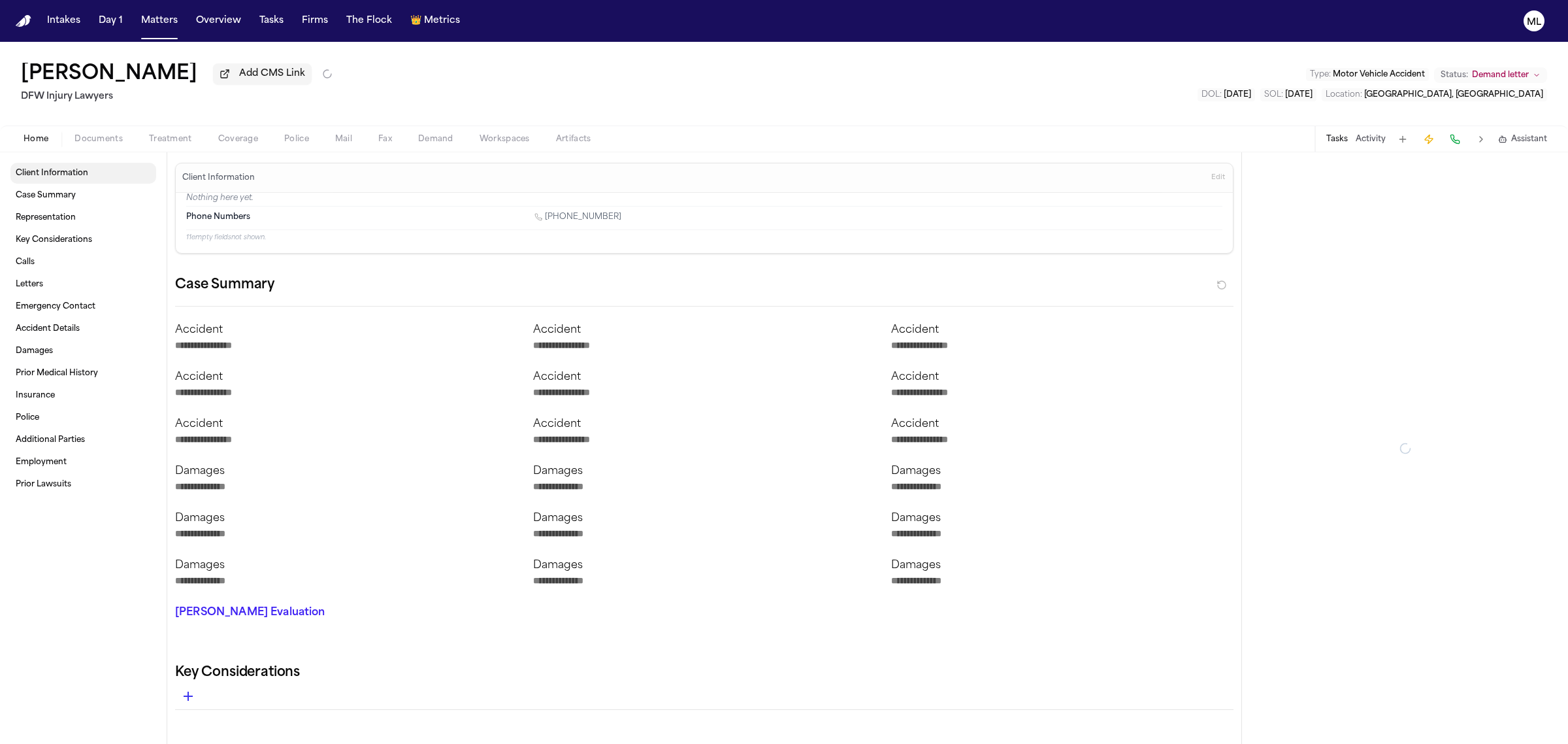
type textarea "*"
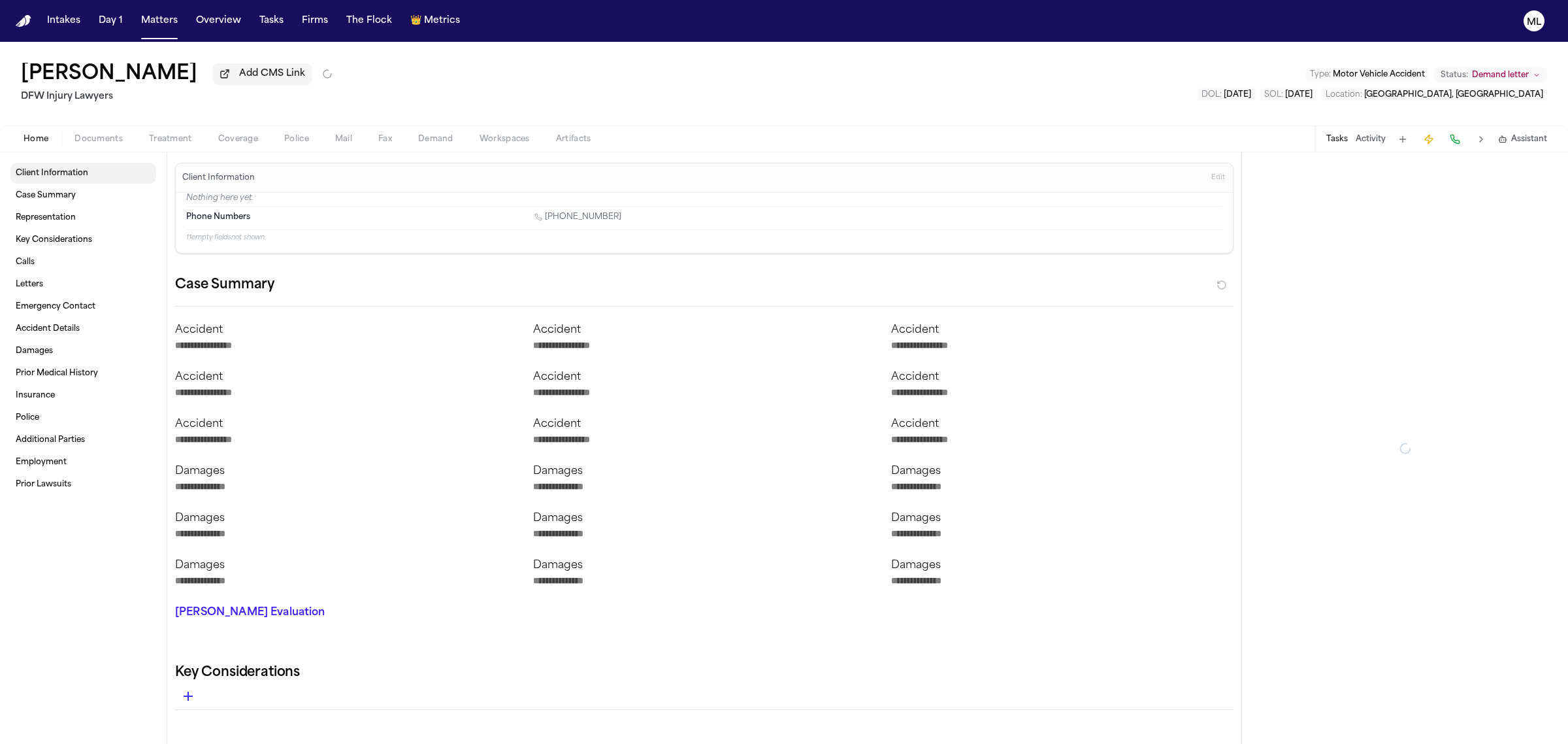
type textarea "*"
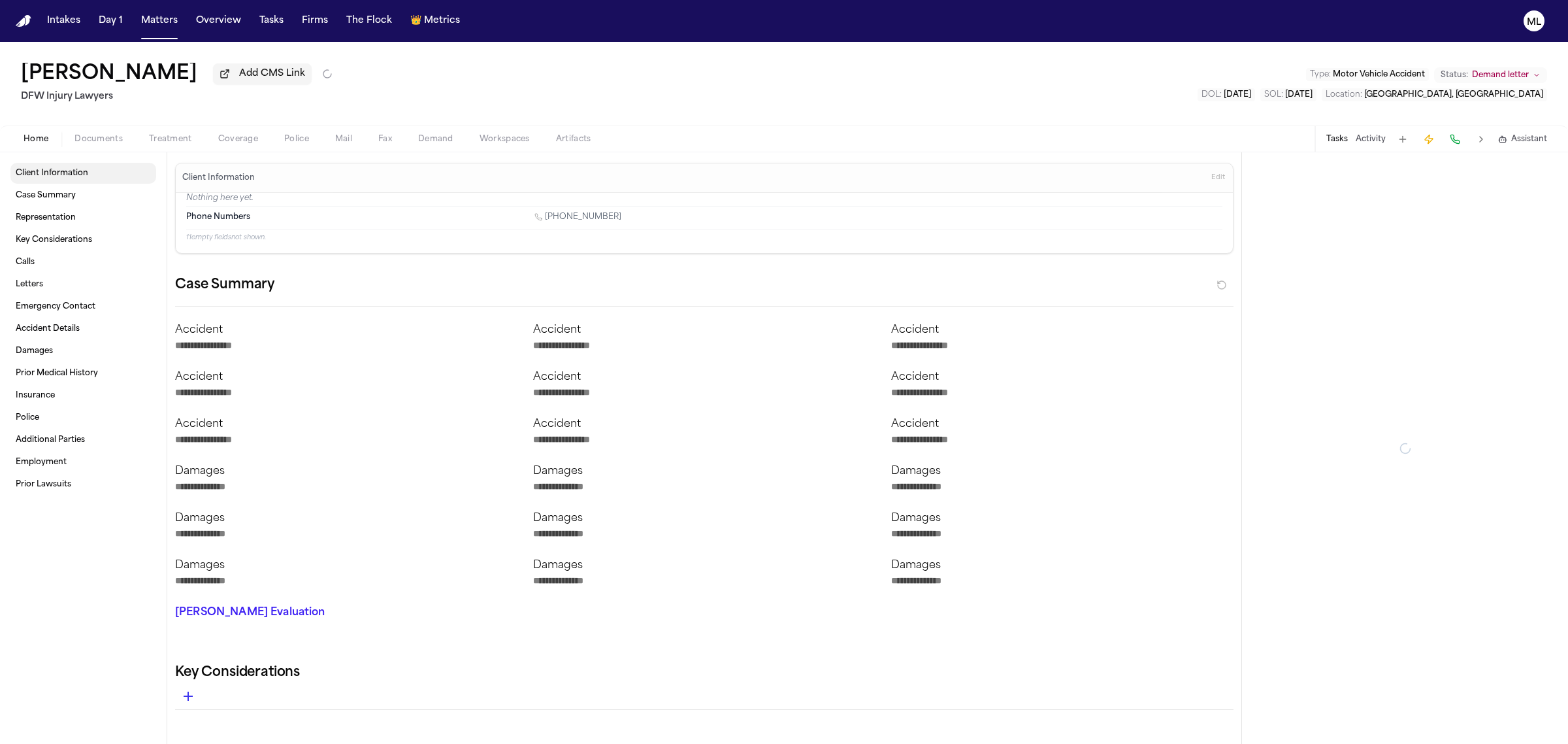
type textarea "*"
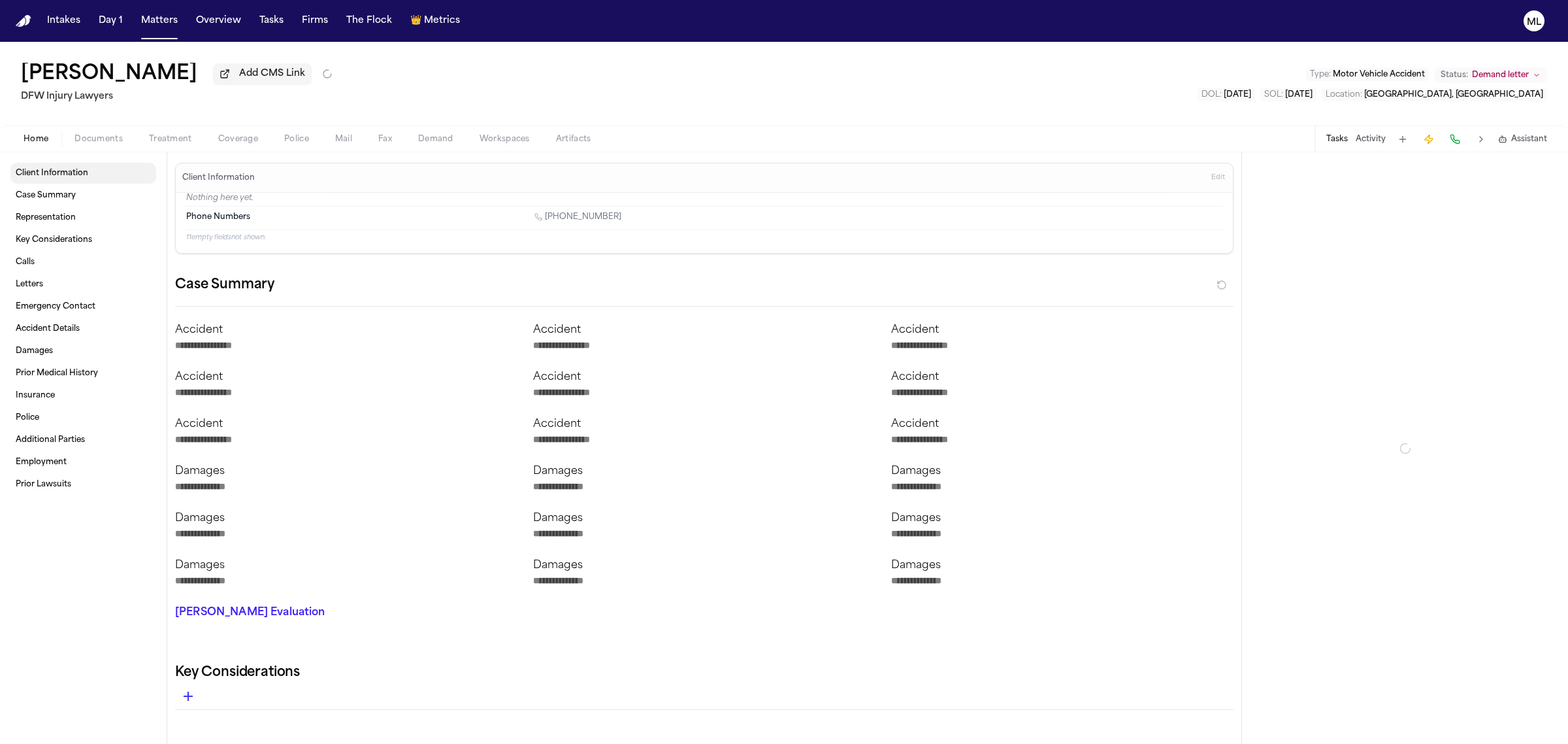
type textarea "*"
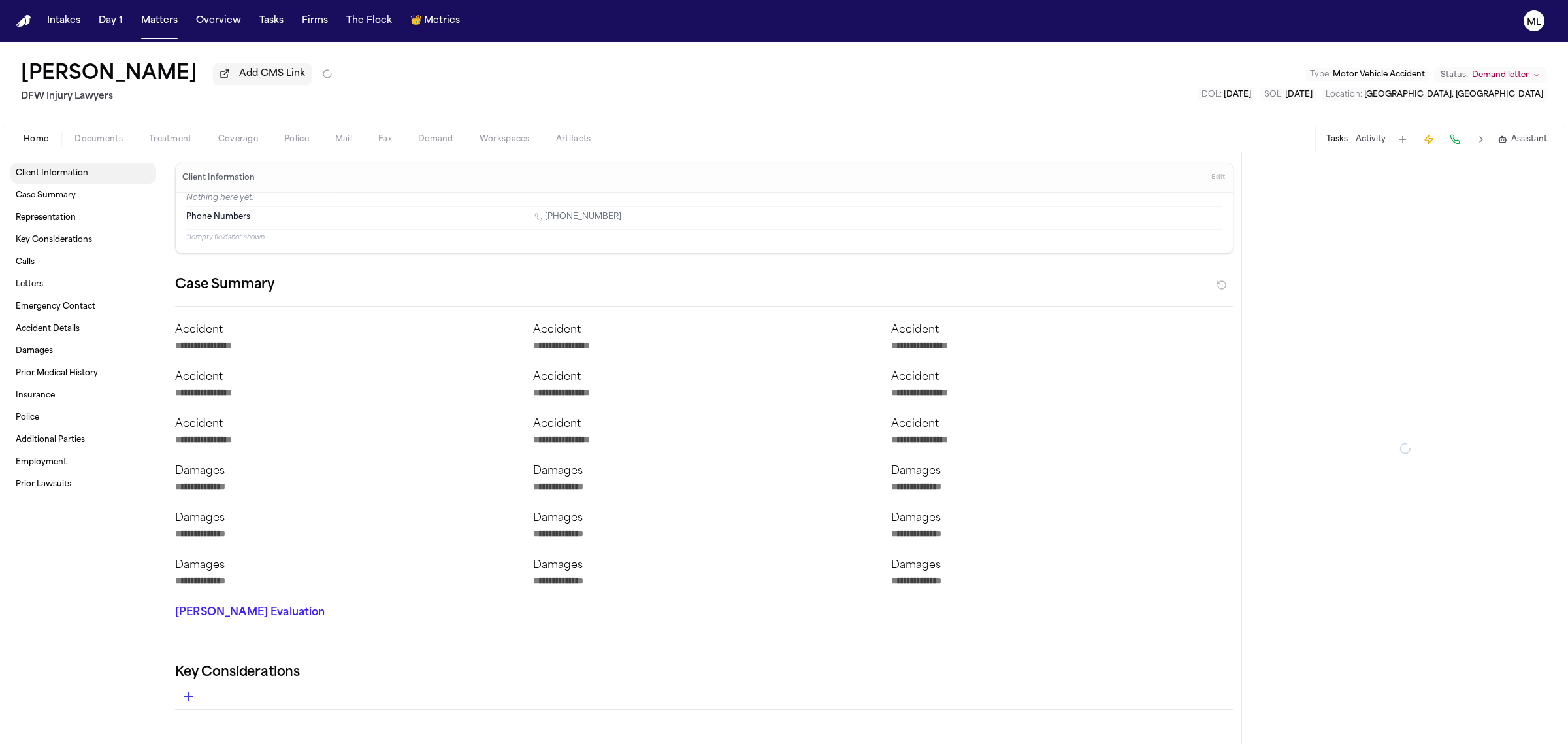
type textarea "*"
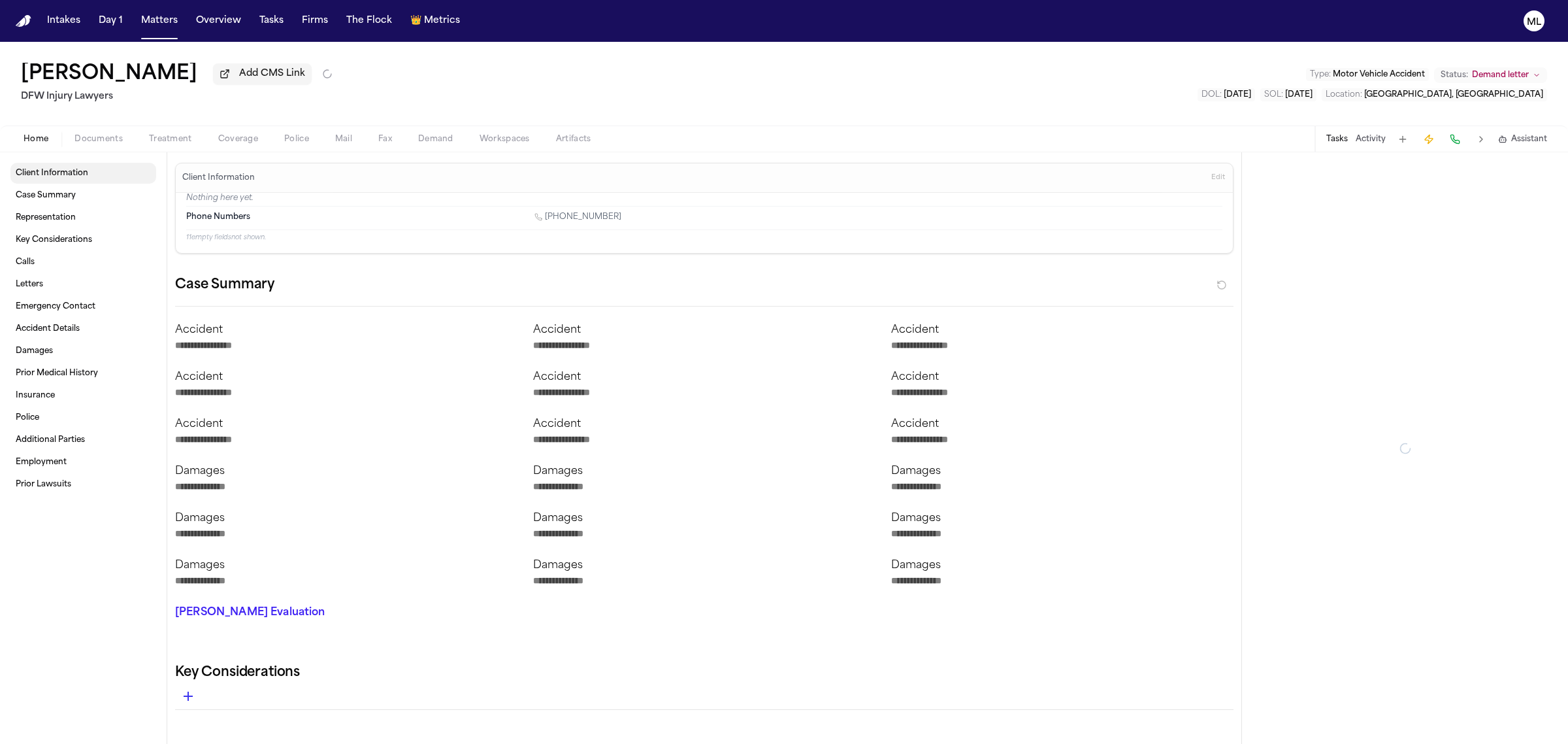
type textarea "*"
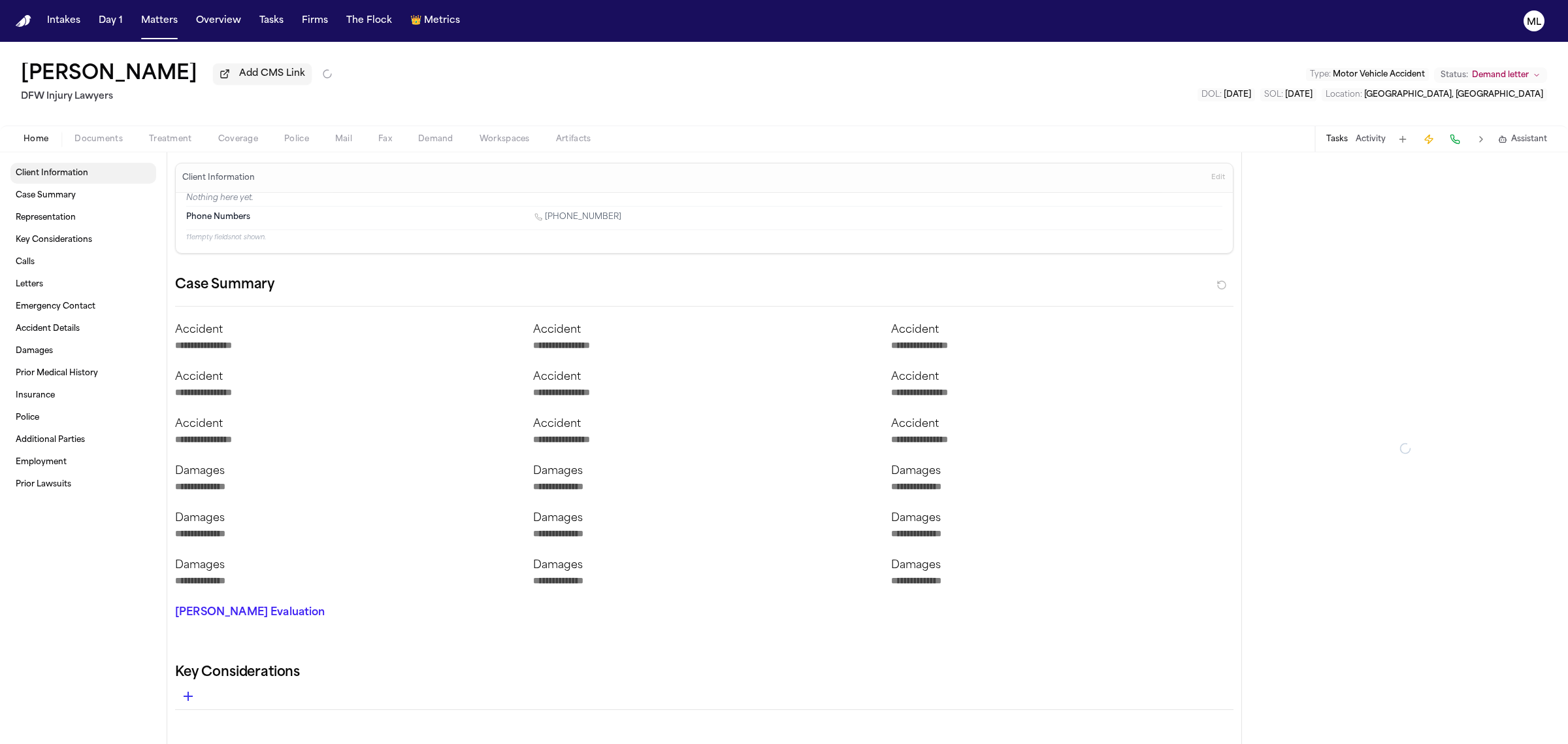
type textarea "*"
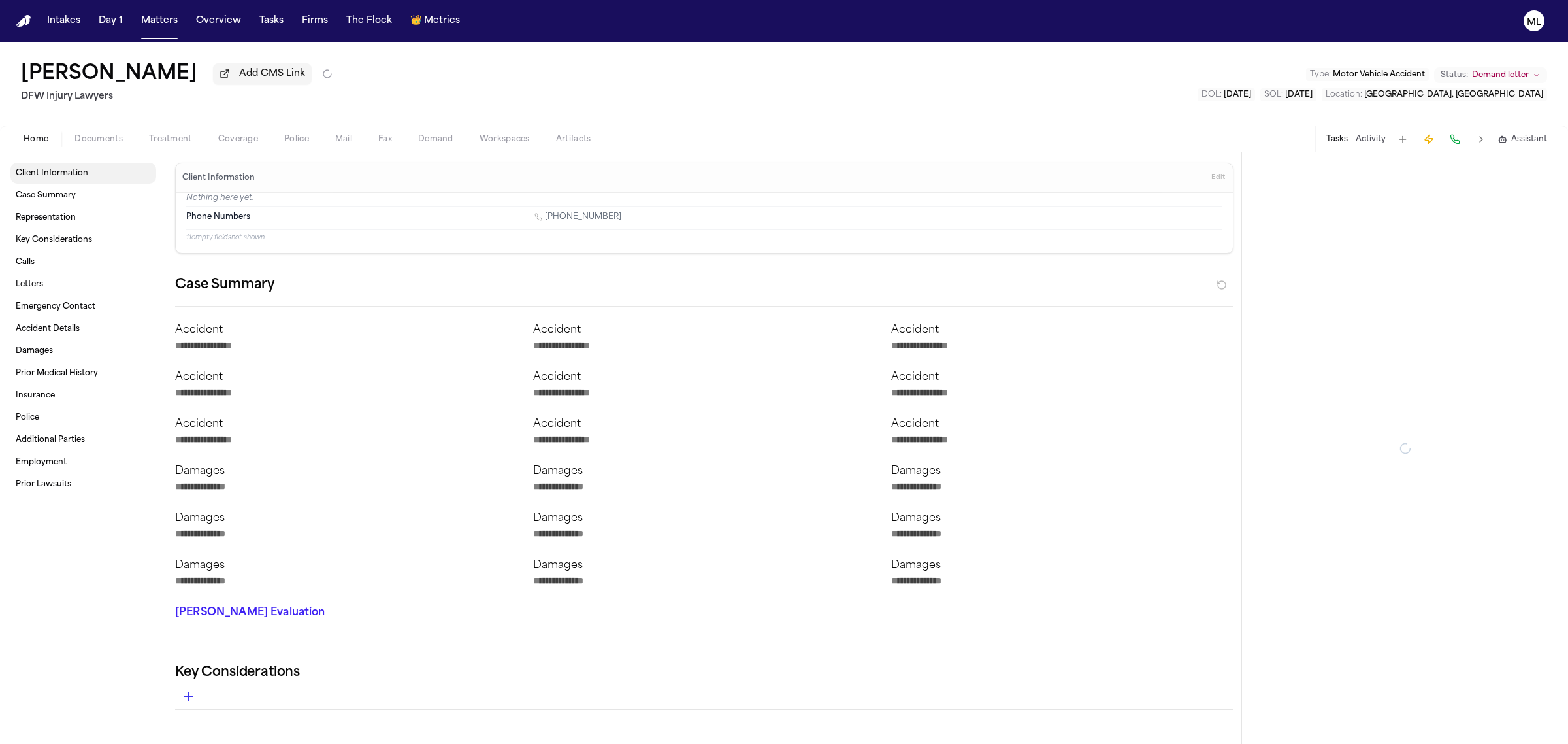
type textarea "*"
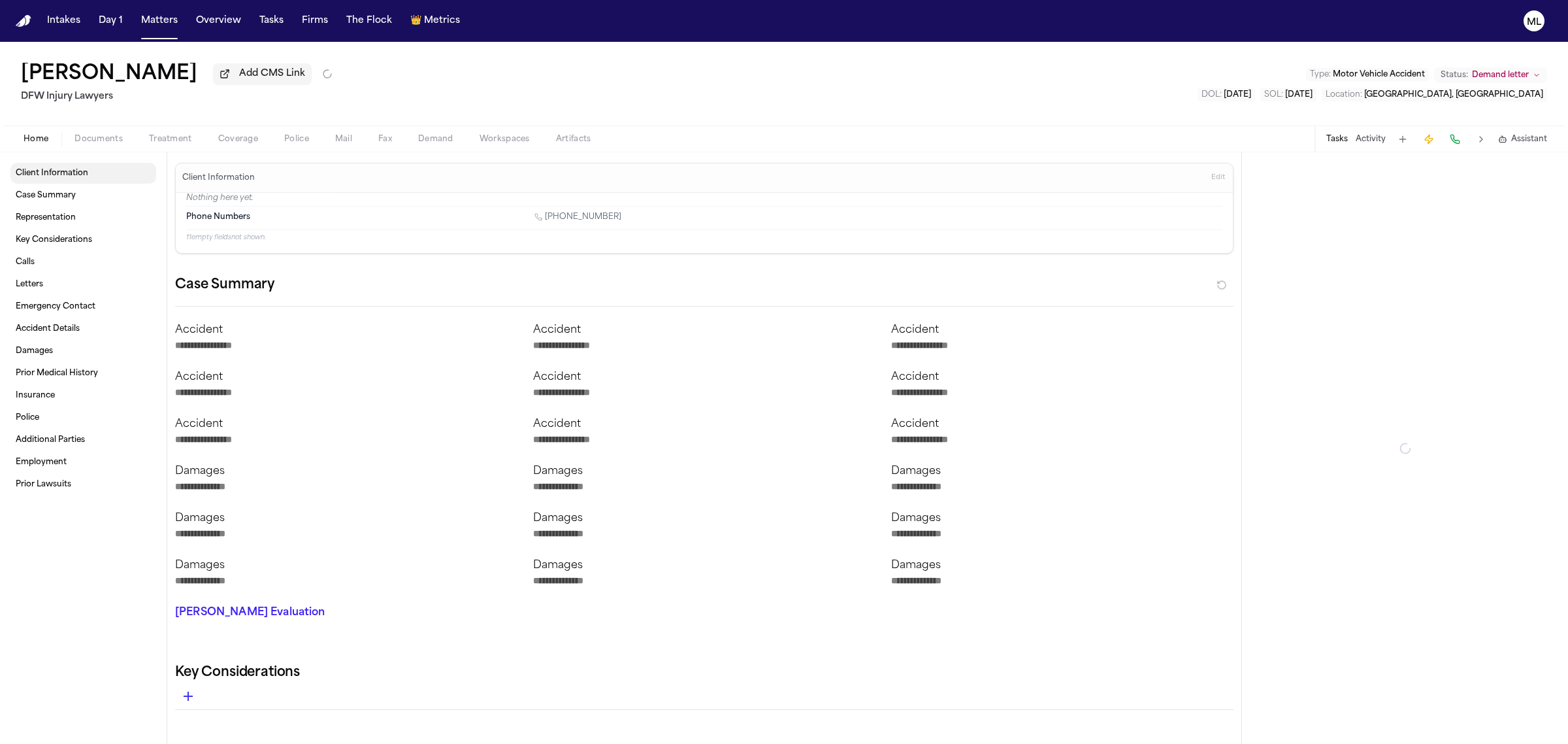
type textarea "*"
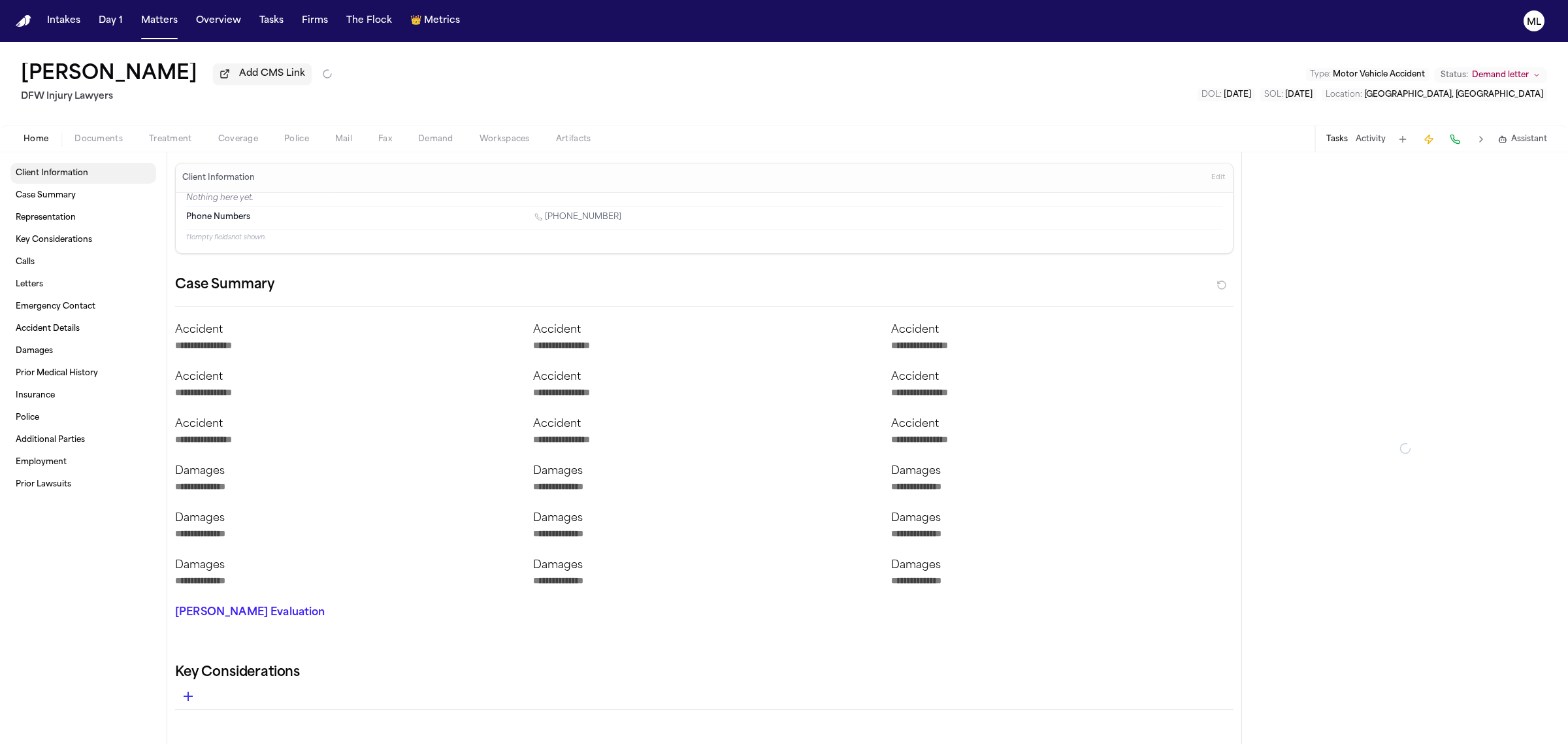
type textarea "*"
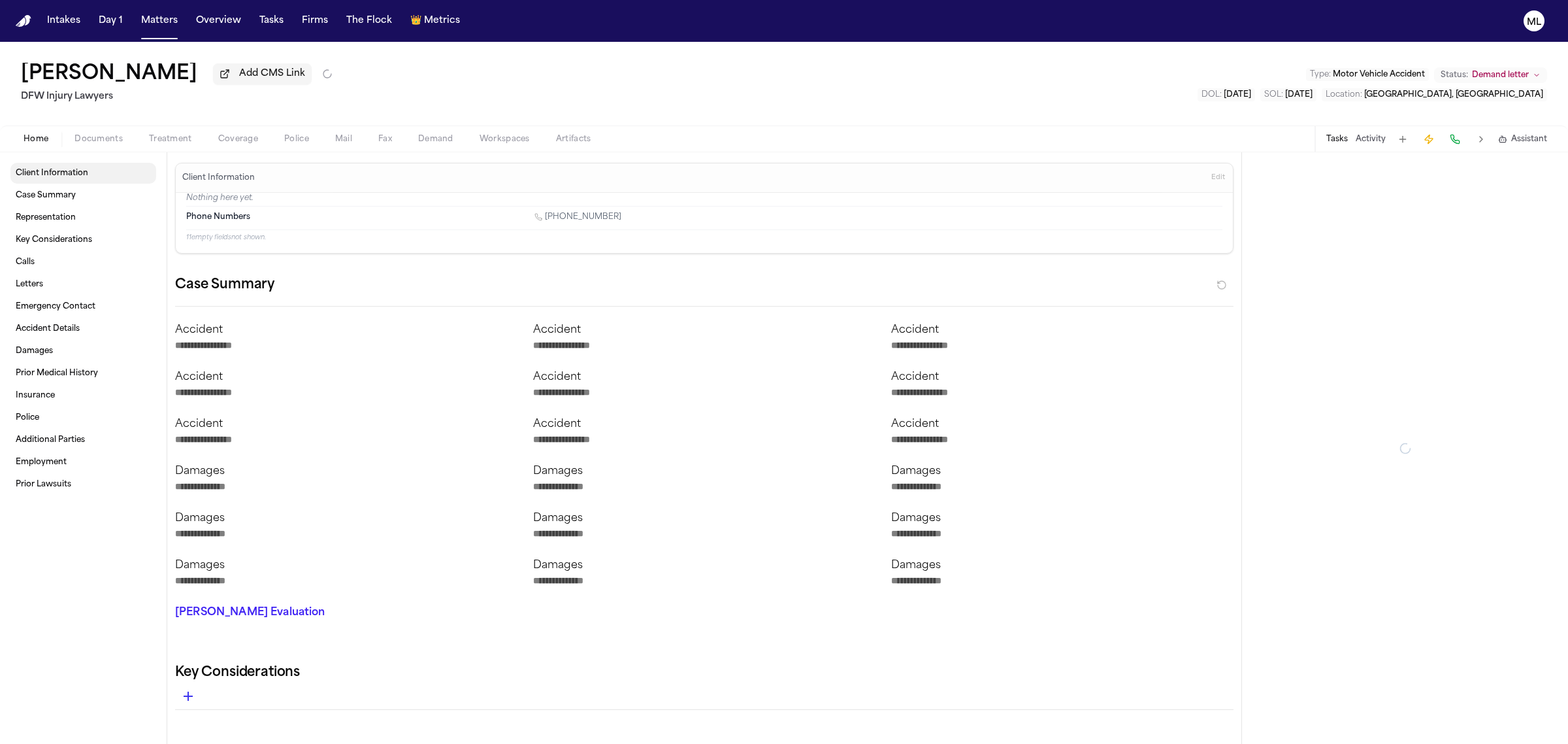
type textarea "*"
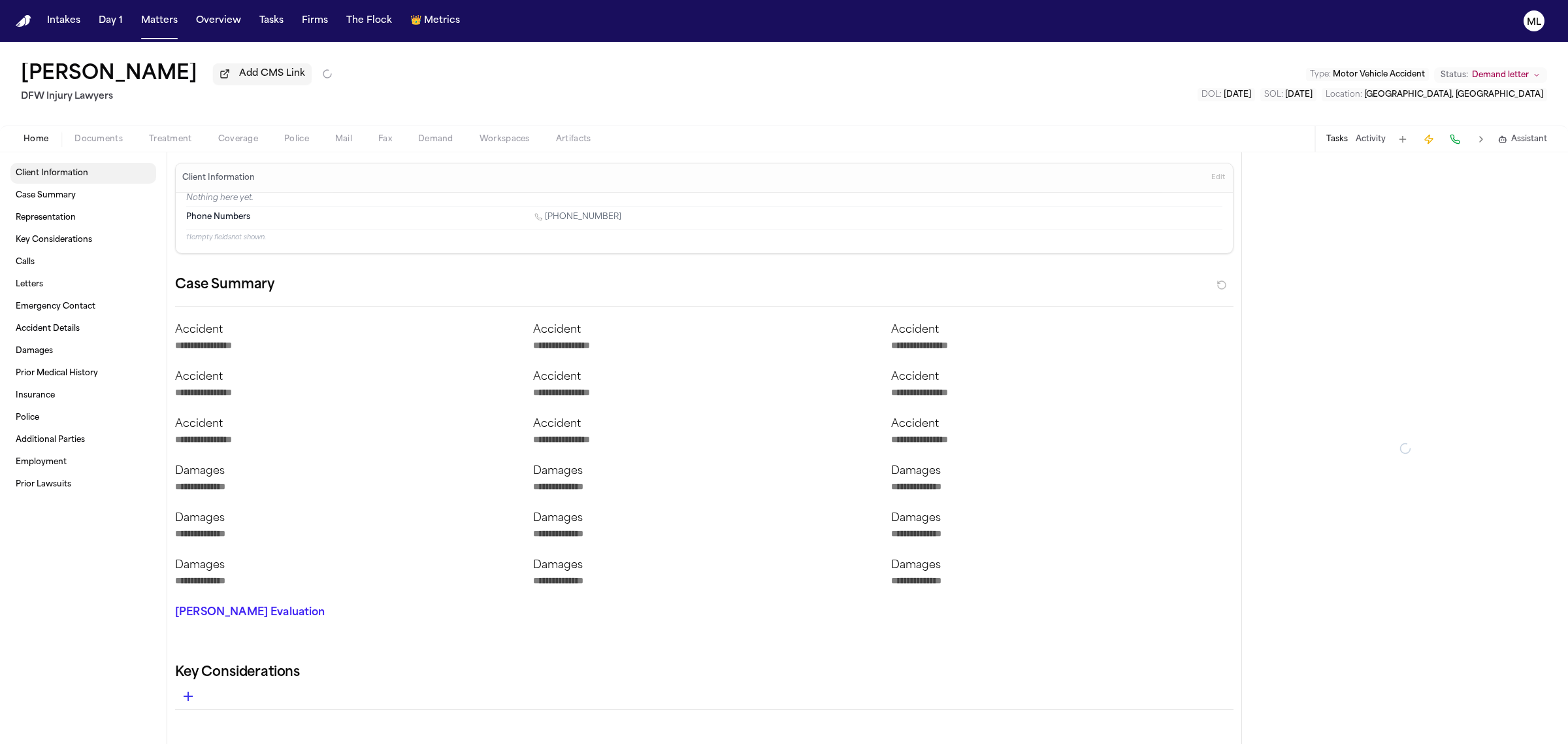
type textarea "*"
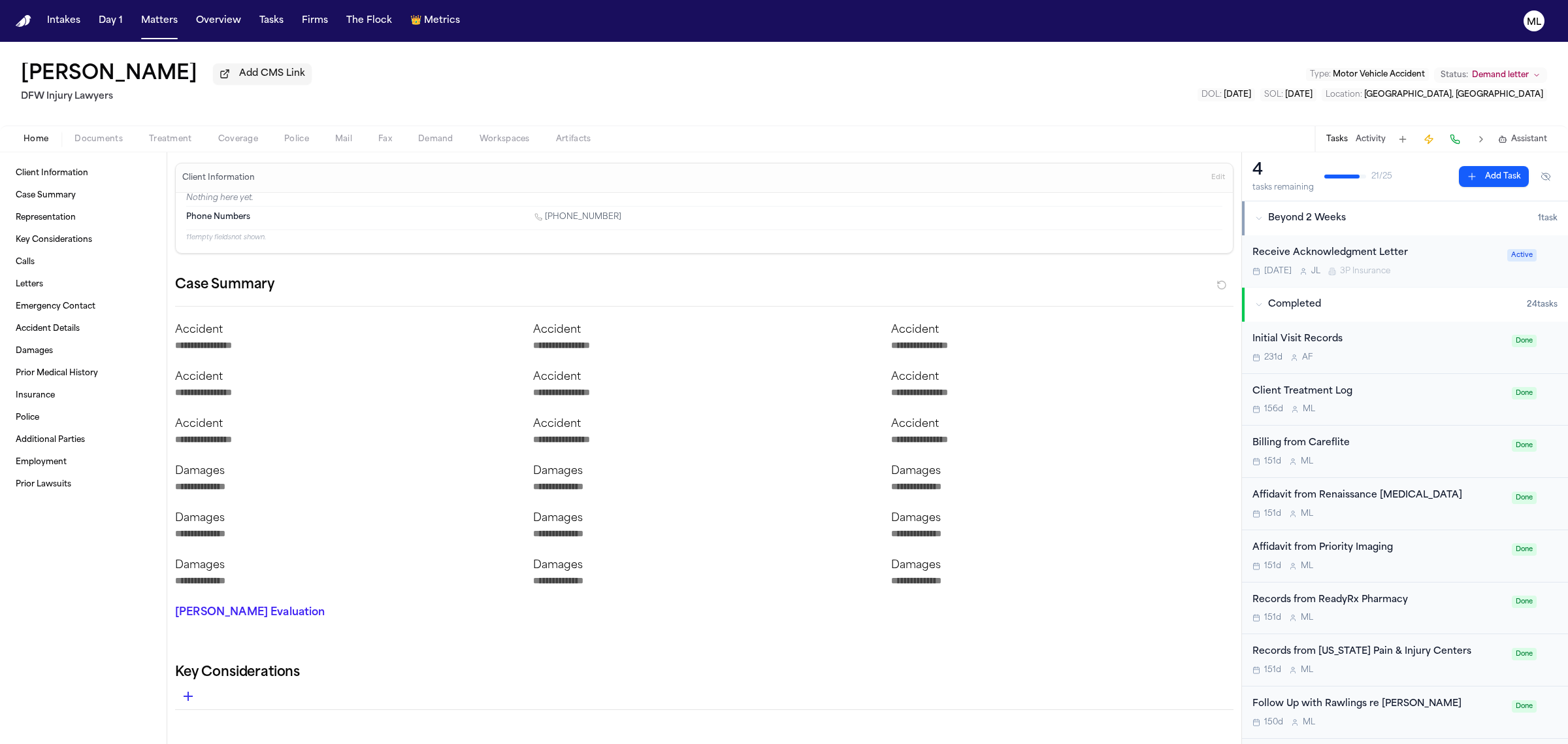
click at [101, 141] on span "Documents" at bounding box center [99, 139] width 48 height 10
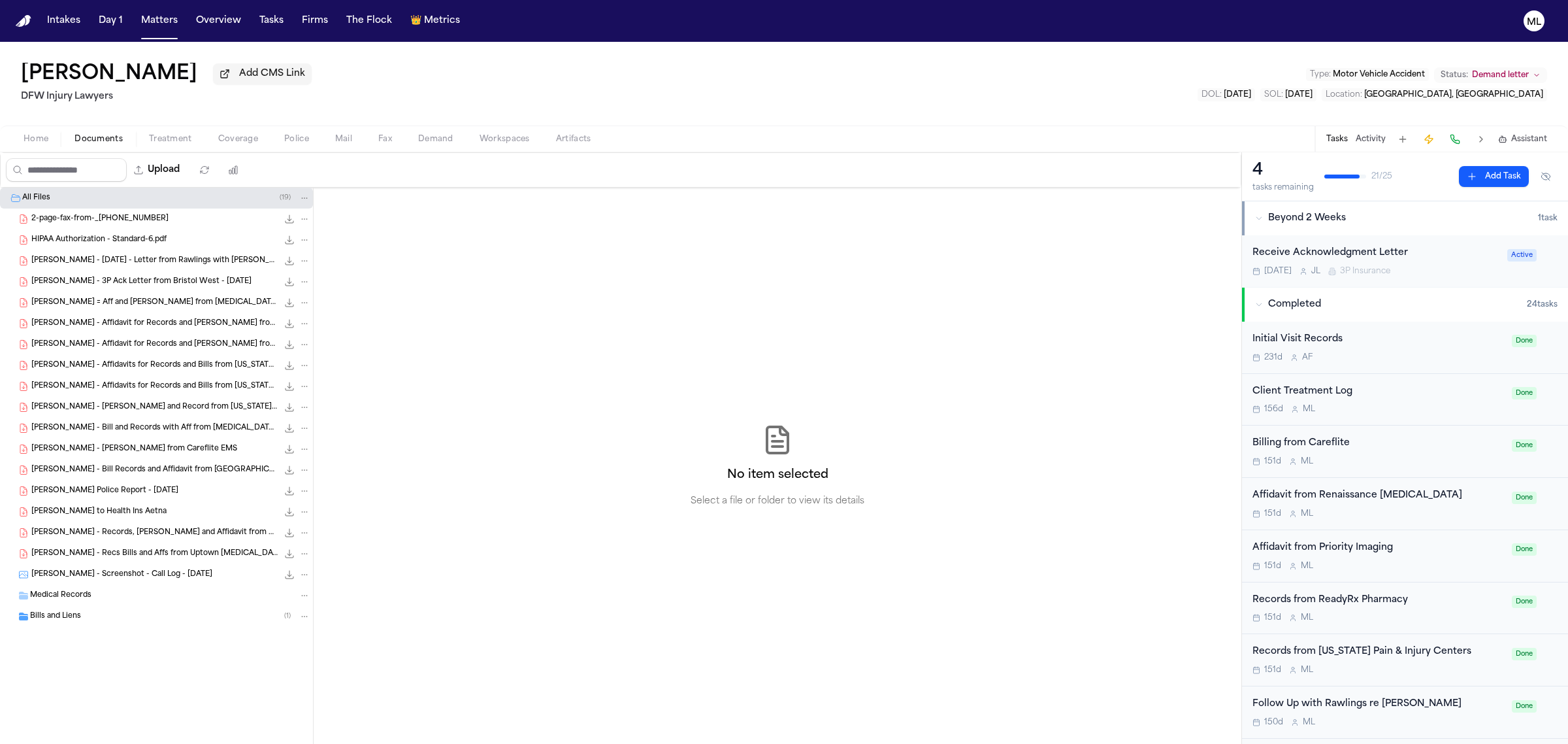
click at [125, 621] on div "Bills and Liens ( 1 )" at bounding box center [170, 616] width 281 height 12
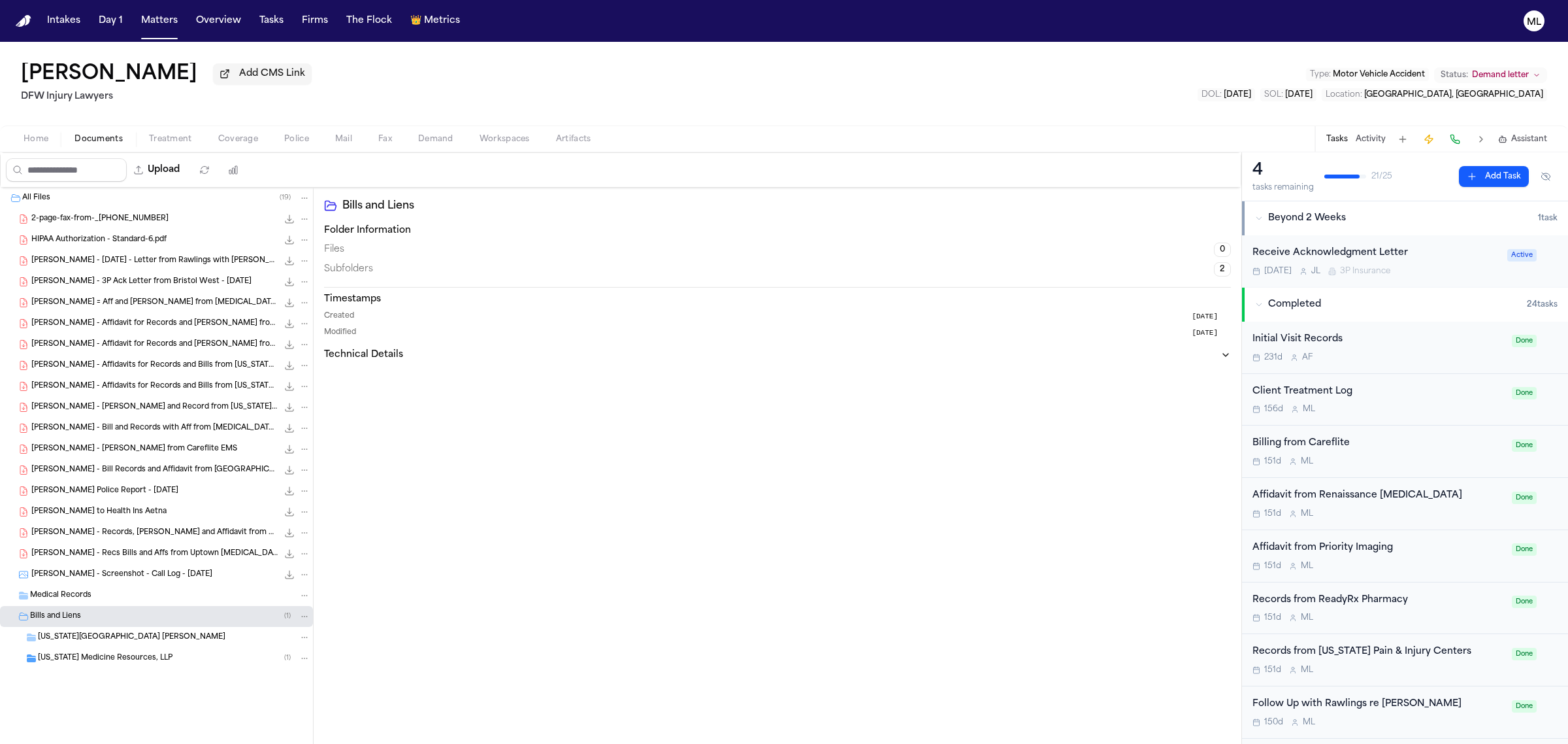
click at [141, 660] on span "[US_STATE] Medicine Resources, LLP" at bounding box center [106, 658] width 135 height 11
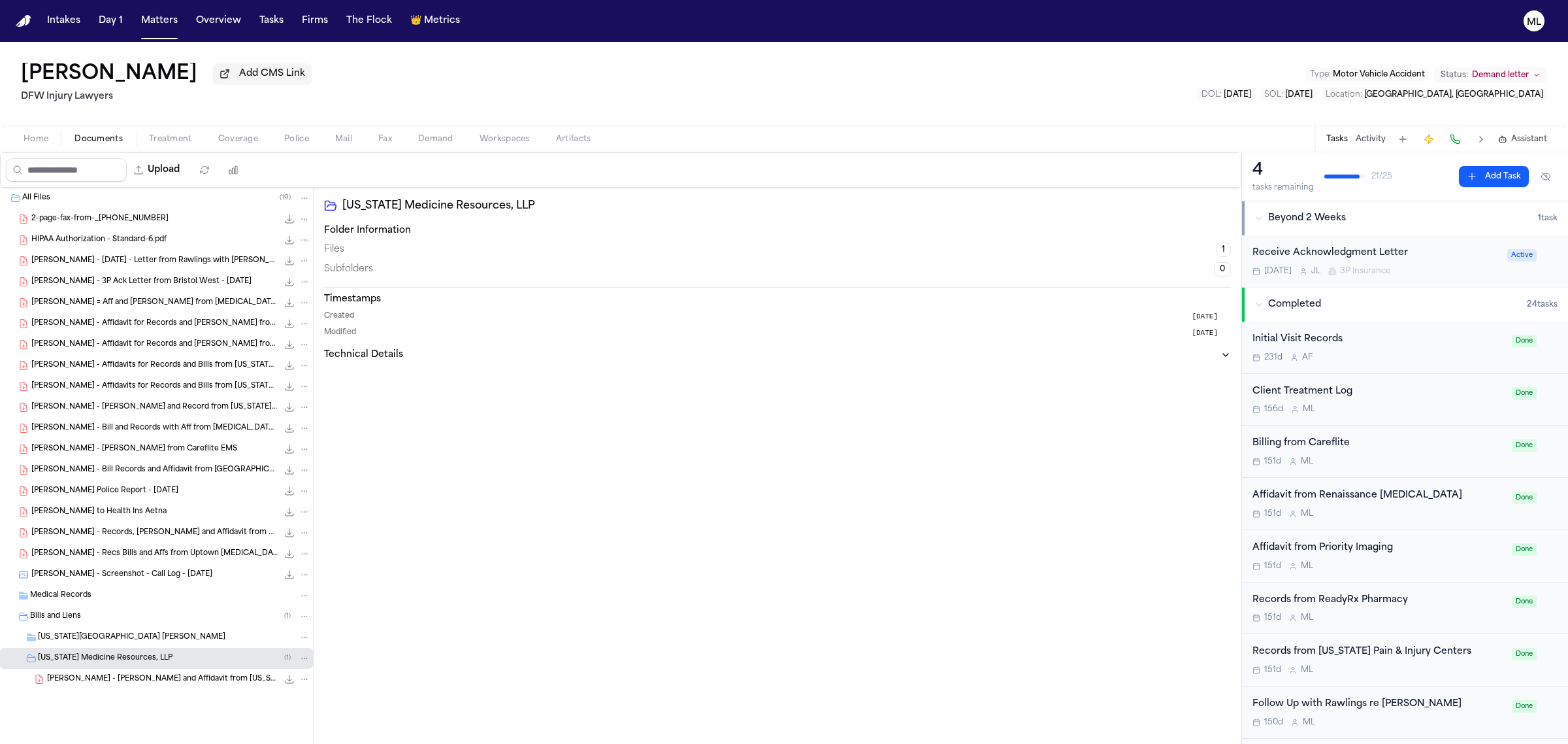
click at [191, 679] on span "[PERSON_NAME] - [PERSON_NAME] and Affidavit from [US_STATE] Medicine Resources …" at bounding box center [162, 679] width 231 height 11
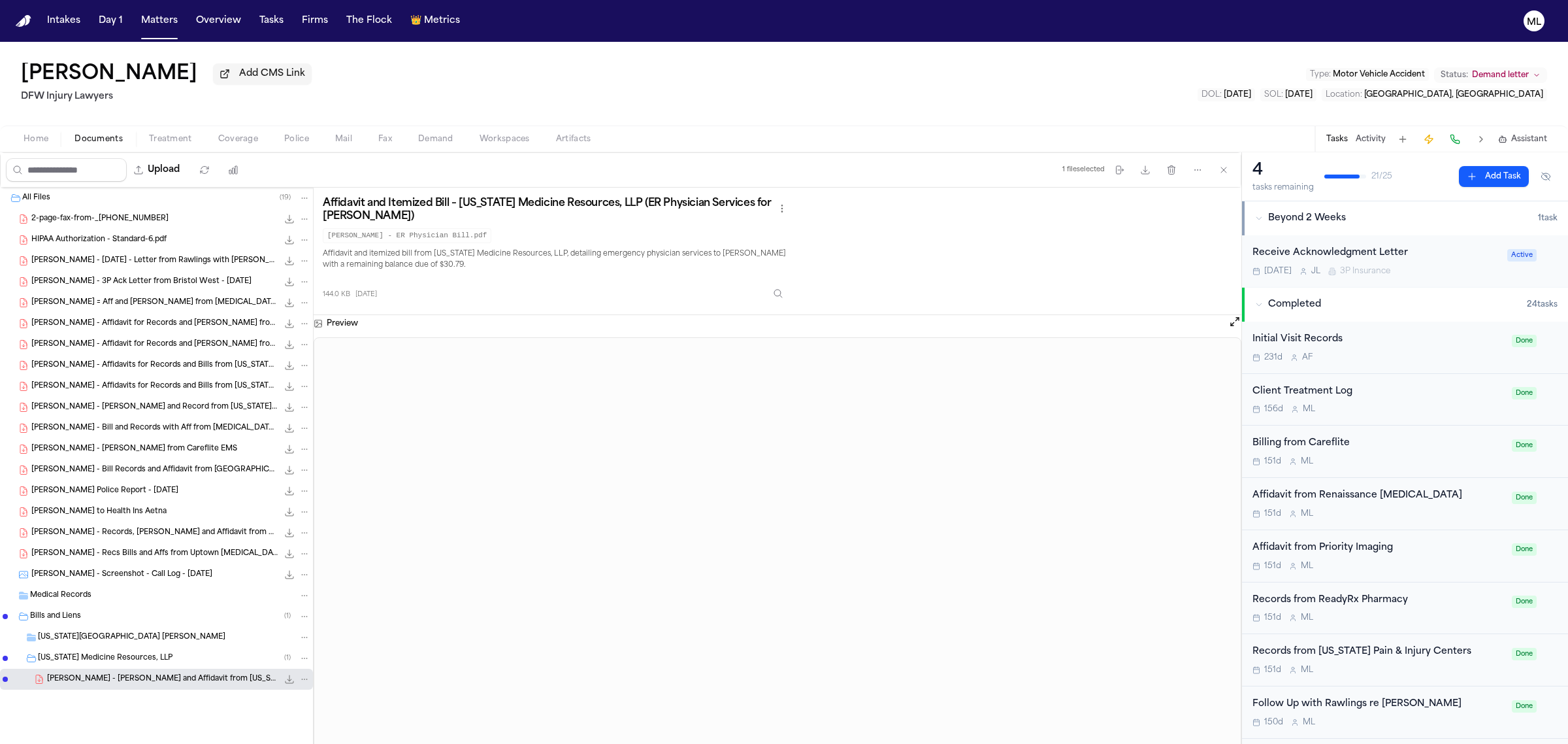
click at [147, 445] on span "[PERSON_NAME] - [PERSON_NAME] from Careflite EMS" at bounding box center [134, 449] width 206 height 11
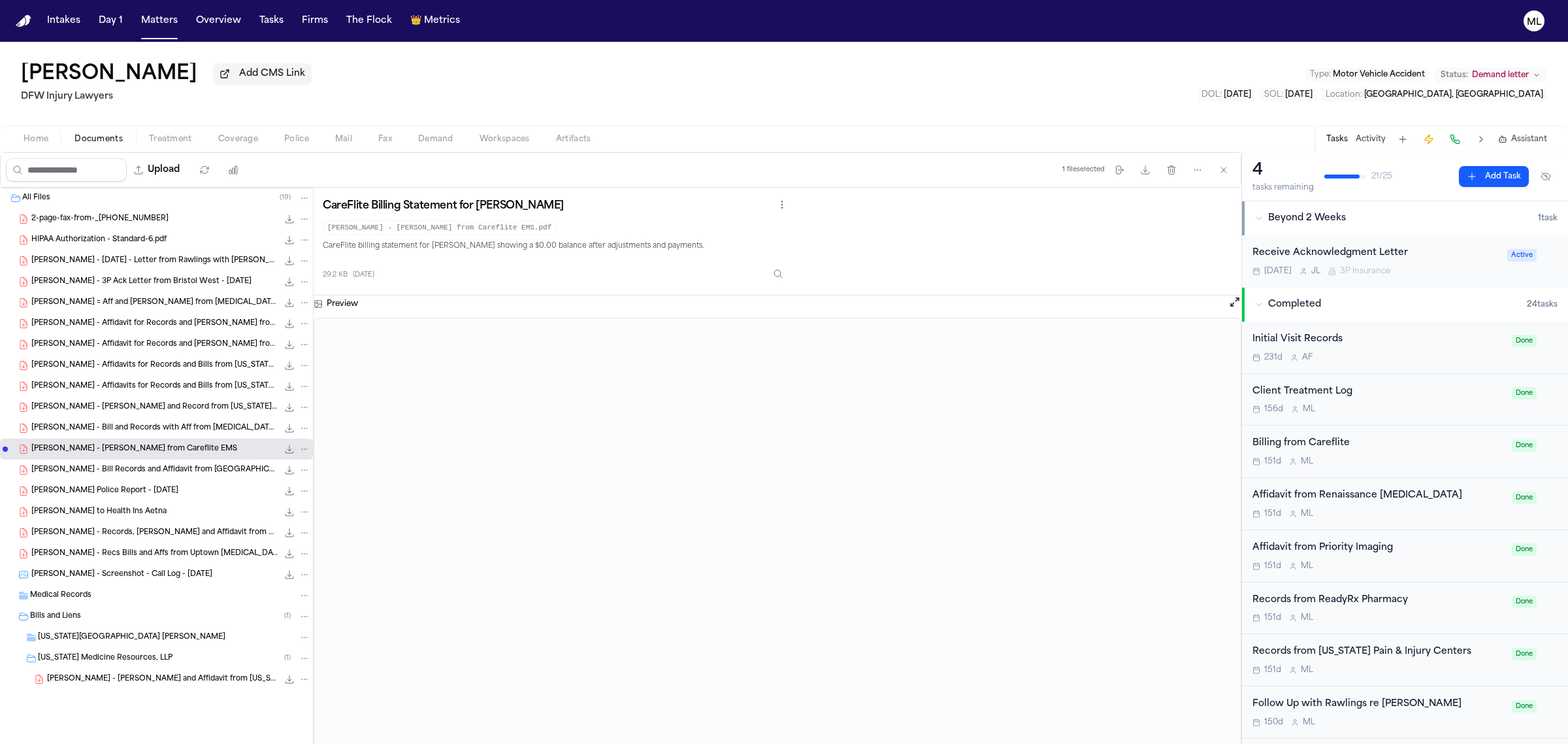
click at [196, 476] on div "[PERSON_NAME] - Bill Records and Affidavit from [GEOGRAPHIC_DATA] (DOS - [DATE]…" at bounding box center [171, 470] width 279 height 13
click at [193, 419] on div "[PERSON_NAME] - Bill and Records with Aff from [MEDICAL_DATA] Centers of [US_ST…" at bounding box center [156, 428] width 313 height 21
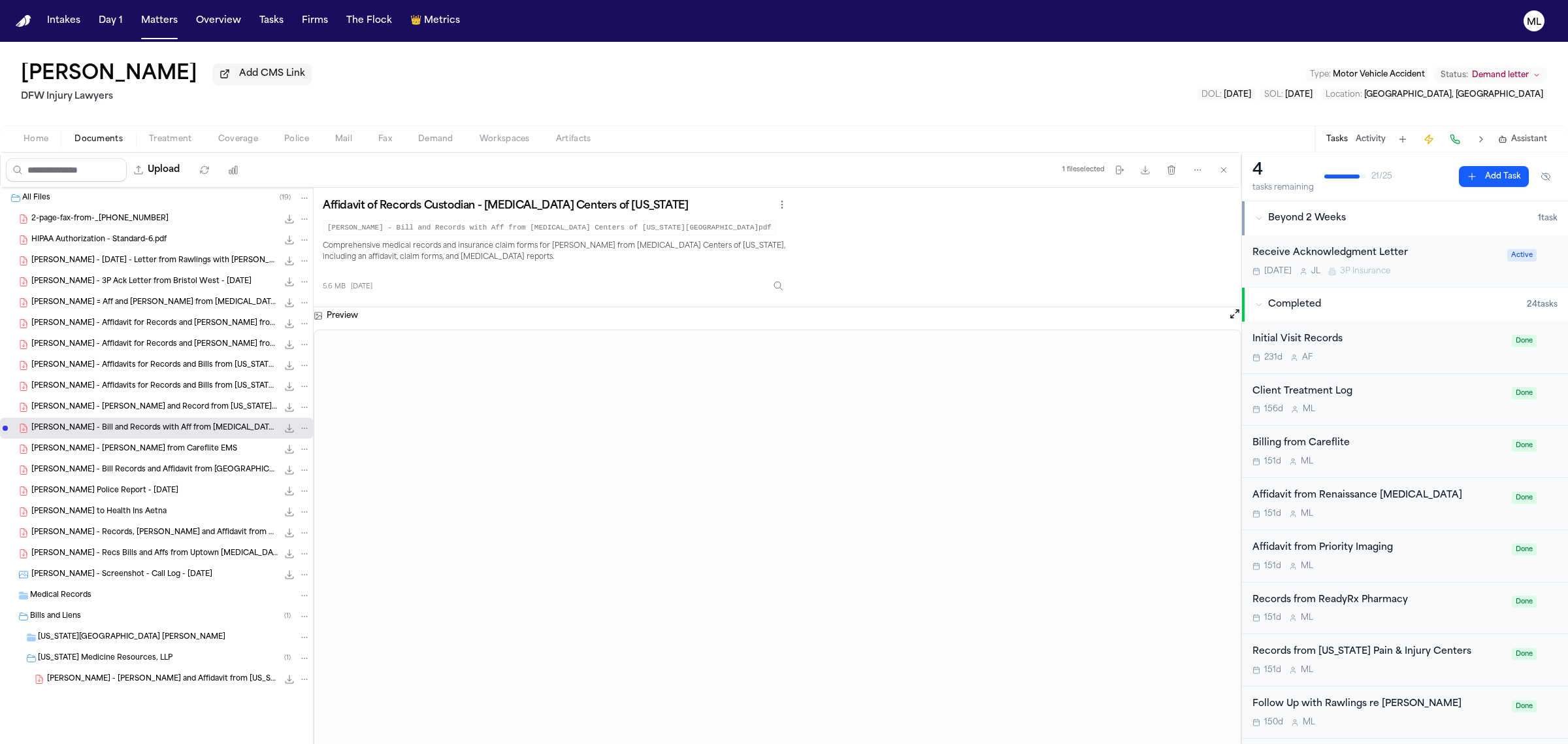
click at [210, 409] on span "[PERSON_NAME] - [PERSON_NAME] and Record from [US_STATE] Pain & Injury Centers" at bounding box center [155, 407] width 246 height 11
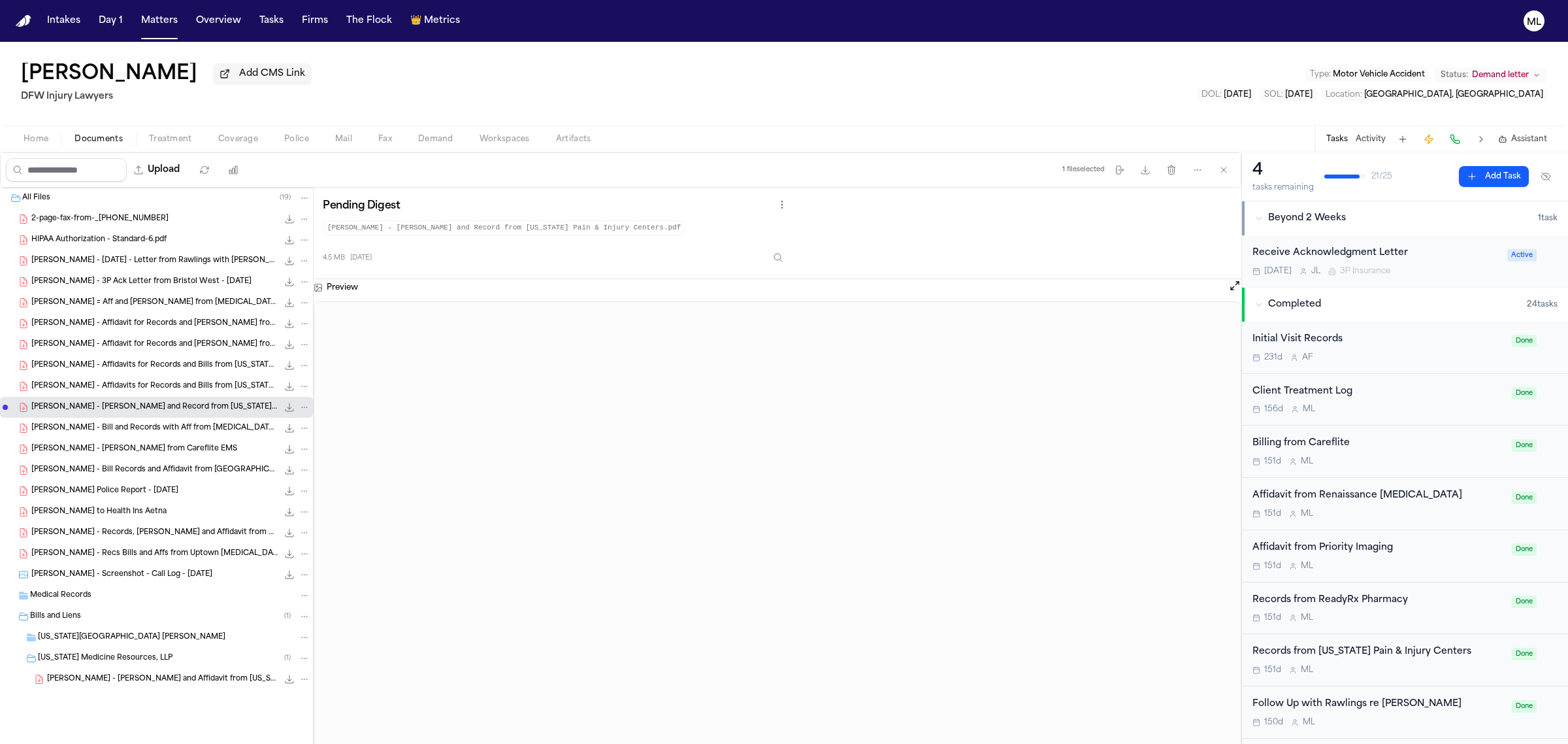
click at [214, 384] on span "[PERSON_NAME] - Affidavits for Records and Bills from [US_STATE] Pain & Injury …" at bounding box center [155, 386] width 246 height 11
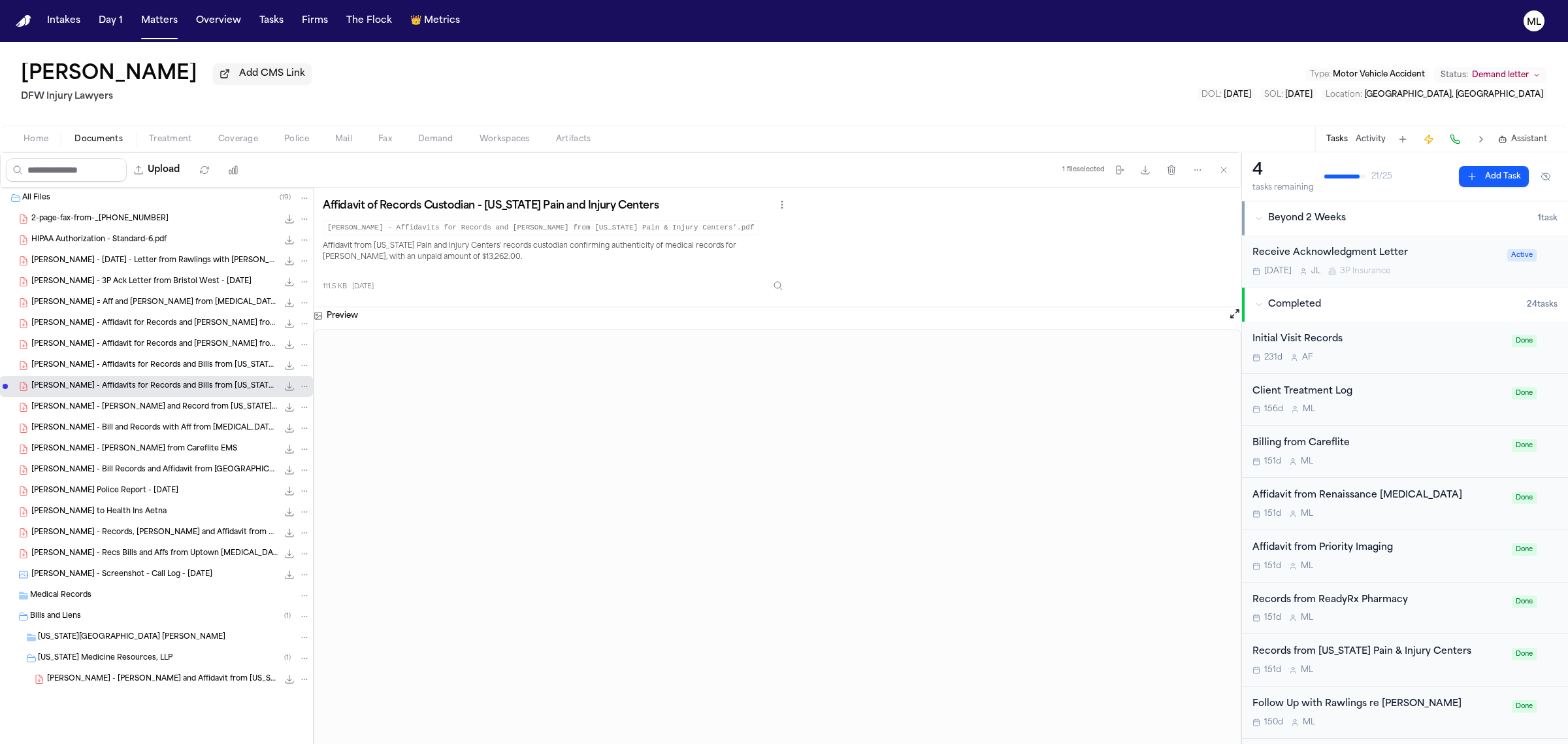
click at [198, 367] on span "[PERSON_NAME] - Affidavits for Records and Bills from [US_STATE][GEOGRAPHIC_DAT…" at bounding box center [155, 365] width 246 height 11
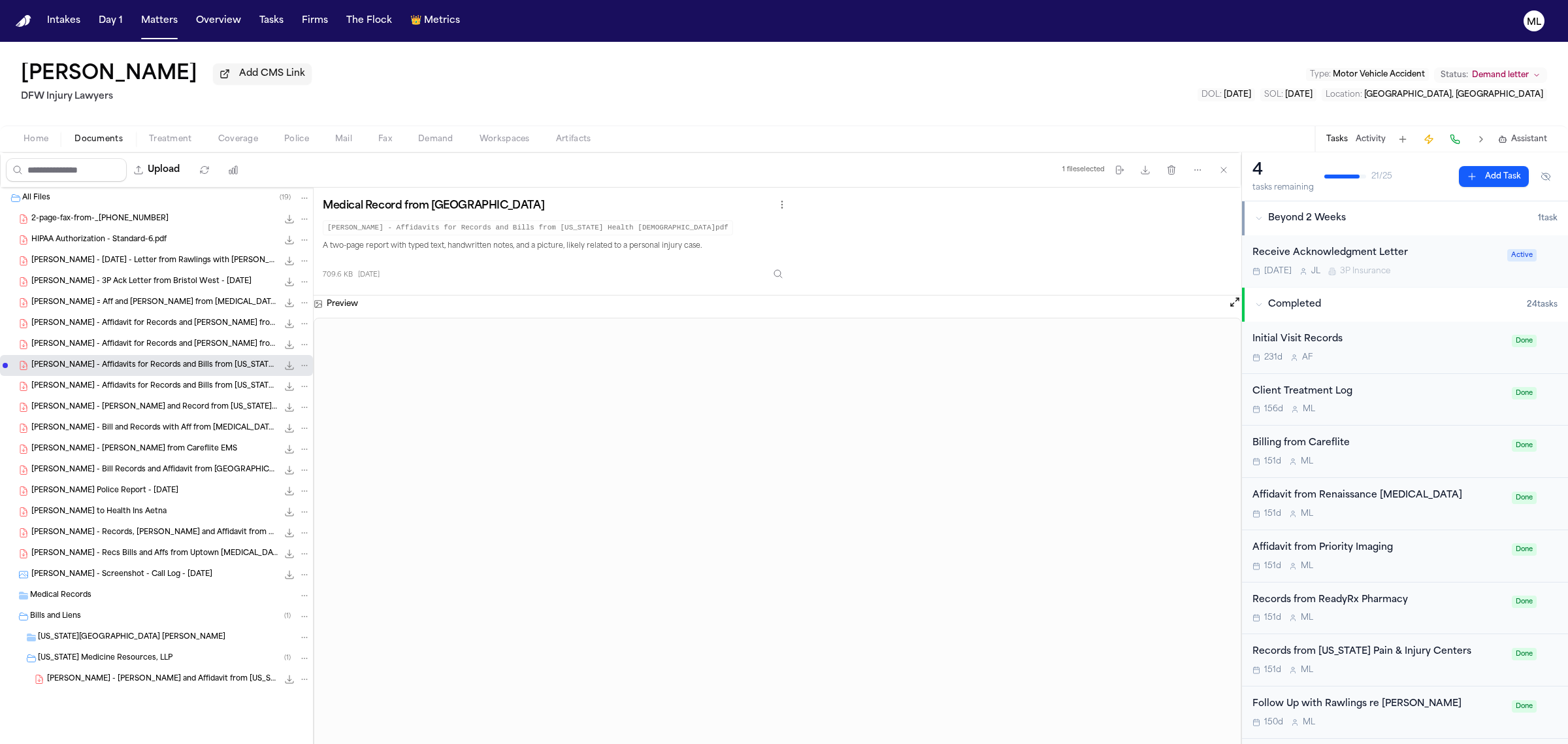
click at [180, 353] on div "[PERSON_NAME] - Affidavit for Records and [PERSON_NAME] from Renaissance [MEDIC…" at bounding box center [156, 345] width 313 height 21
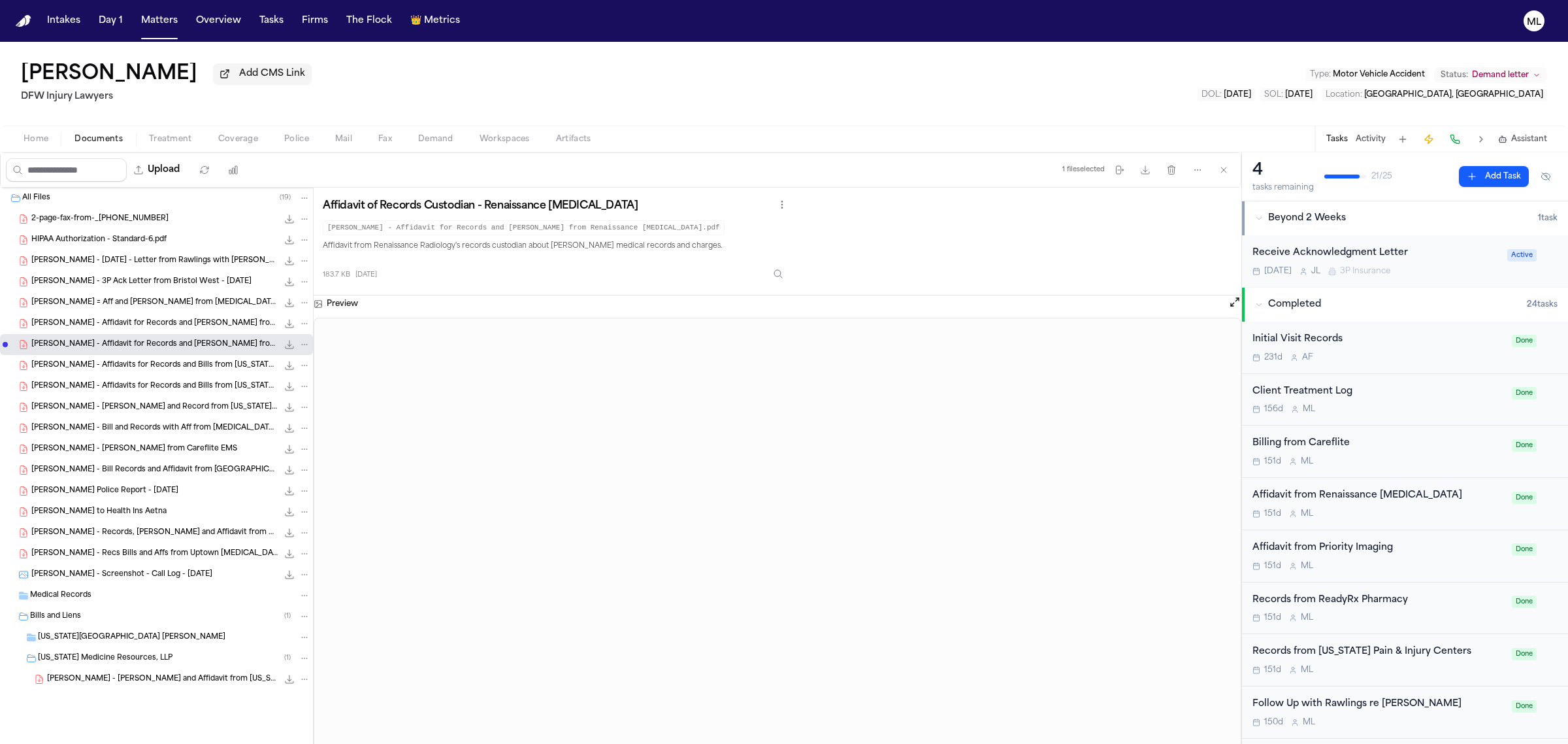
click at [196, 319] on span "[PERSON_NAME] - Affidavit for Records and [PERSON_NAME] from Priority Imaging" at bounding box center [155, 323] width 246 height 11
click at [136, 309] on div "[PERSON_NAME] = Aff and [PERSON_NAME] from [MEDICAL_DATA] Associates of [GEOGRA…" at bounding box center [171, 303] width 279 height 13
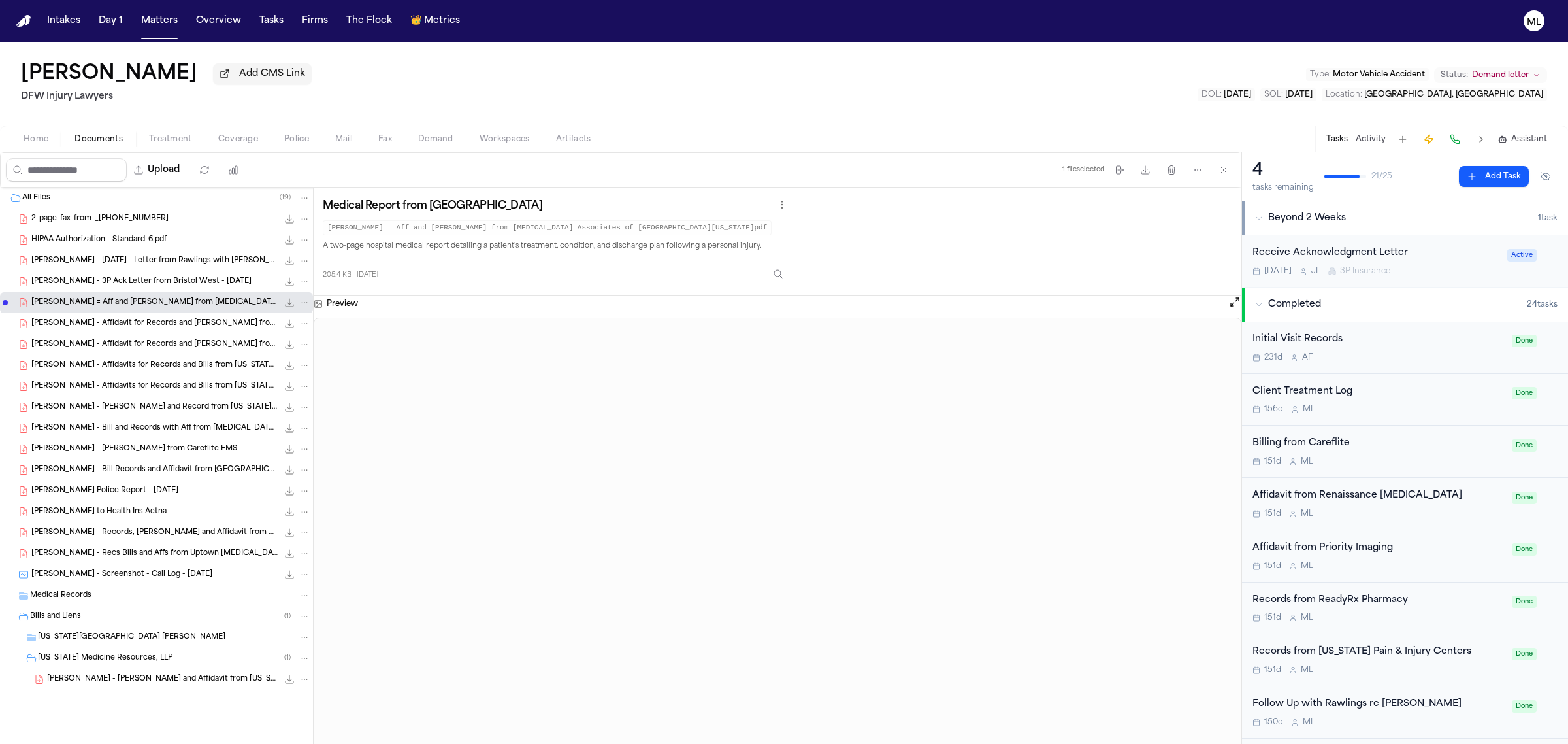
click at [201, 340] on span "[PERSON_NAME] - Affidavit for Records and [PERSON_NAME] from Renaissance [MEDIC…" at bounding box center [155, 345] width 246 height 11
